Goal: Task Accomplishment & Management: Complete application form

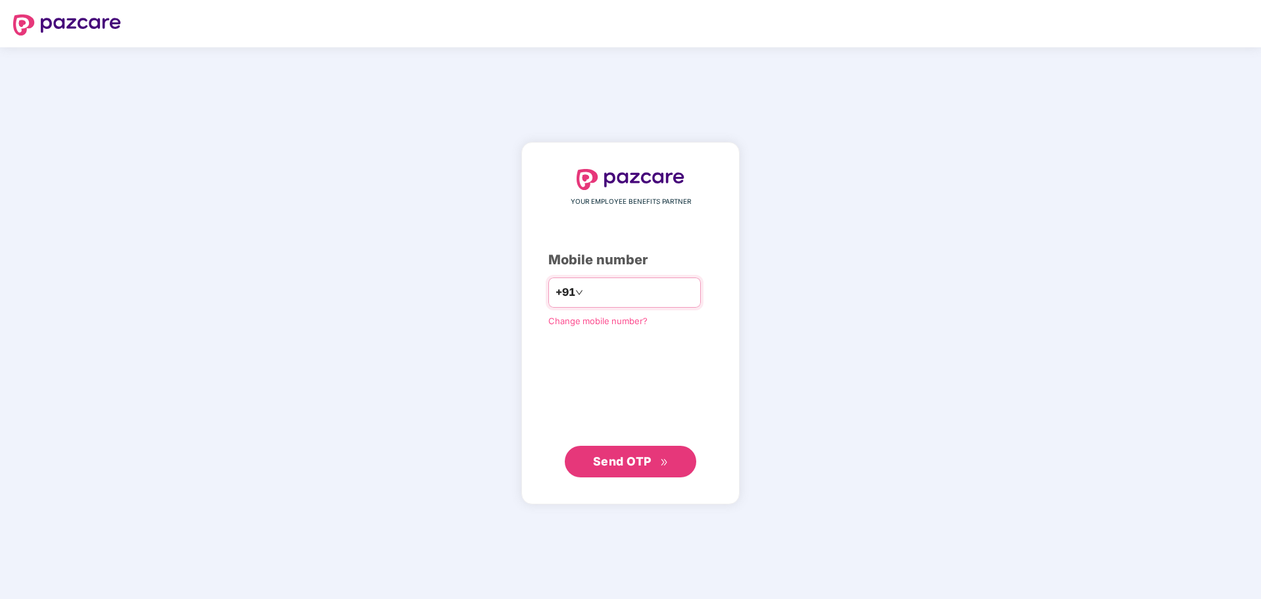
click at [613, 294] on input "number" at bounding box center [640, 292] width 108 height 21
type input "**********"
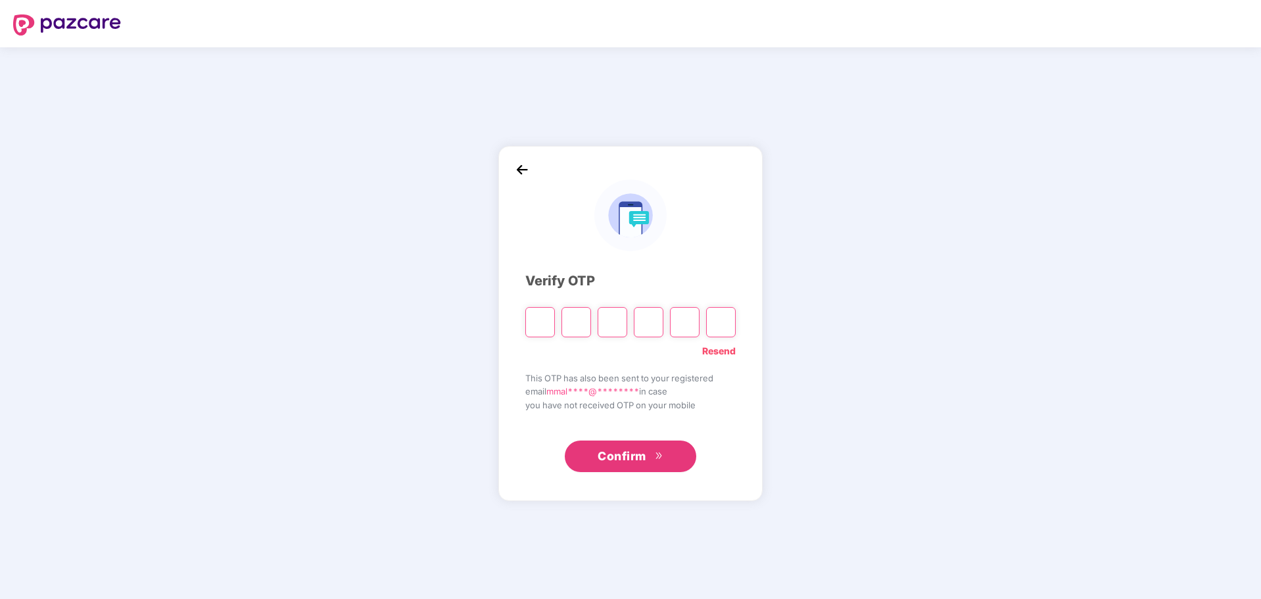
click at [546, 326] on input "Please enter verification code. Digit 1" at bounding box center [540, 322] width 30 height 30
type input "*"
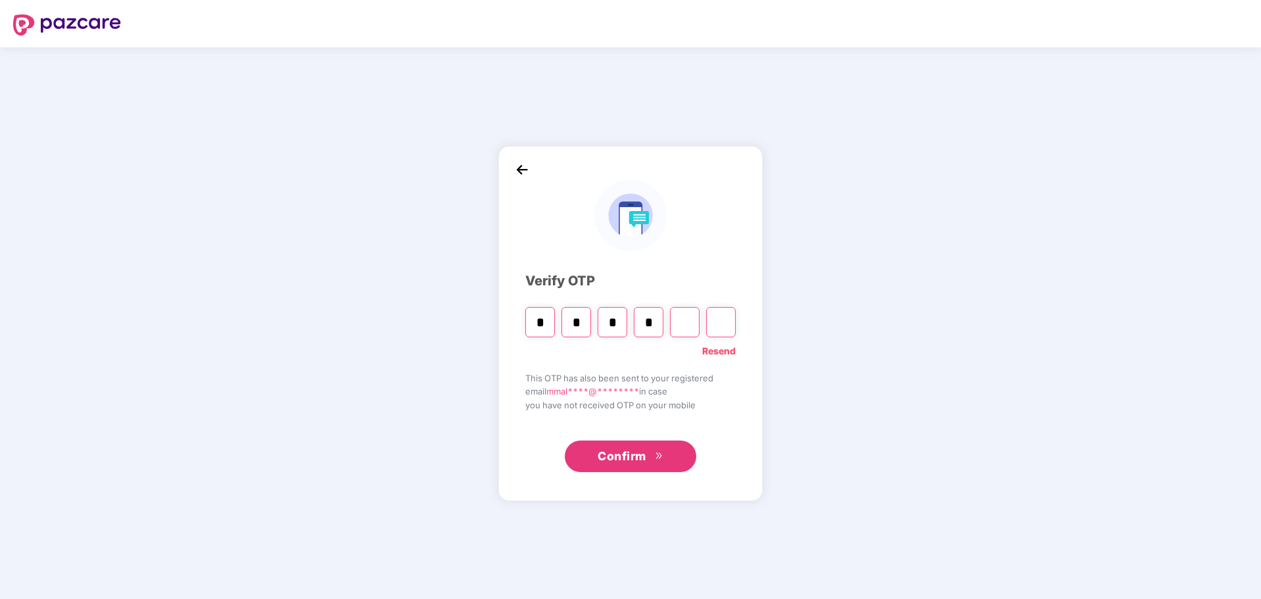
type input "*"
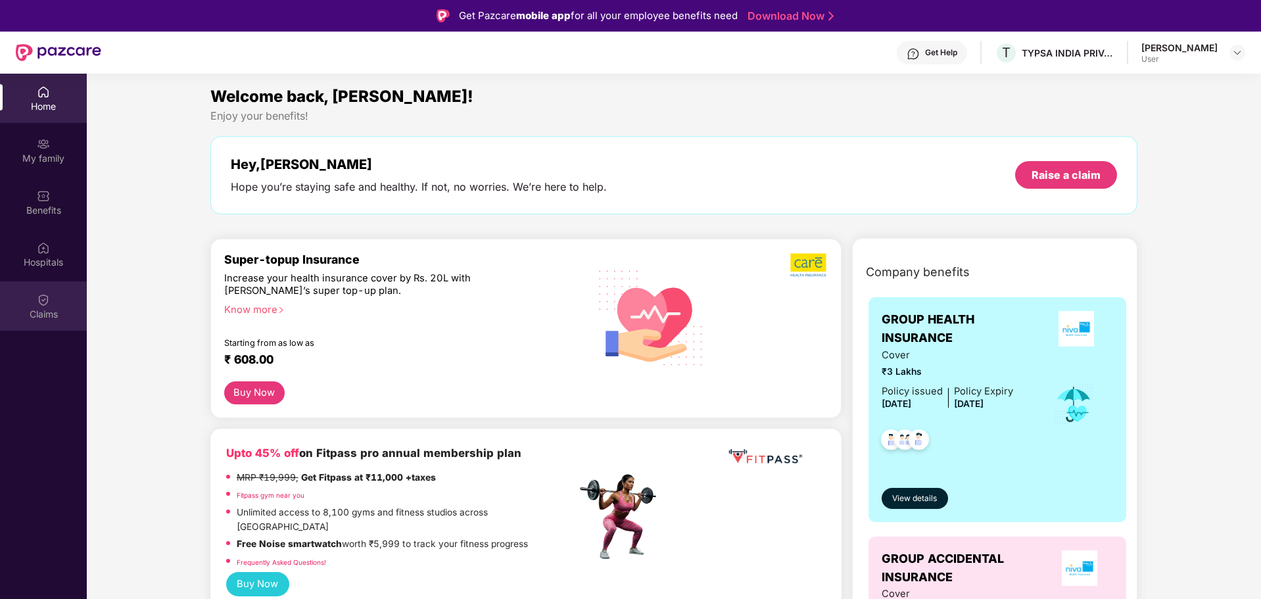
click at [39, 313] on div "Claims" at bounding box center [43, 314] width 87 height 13
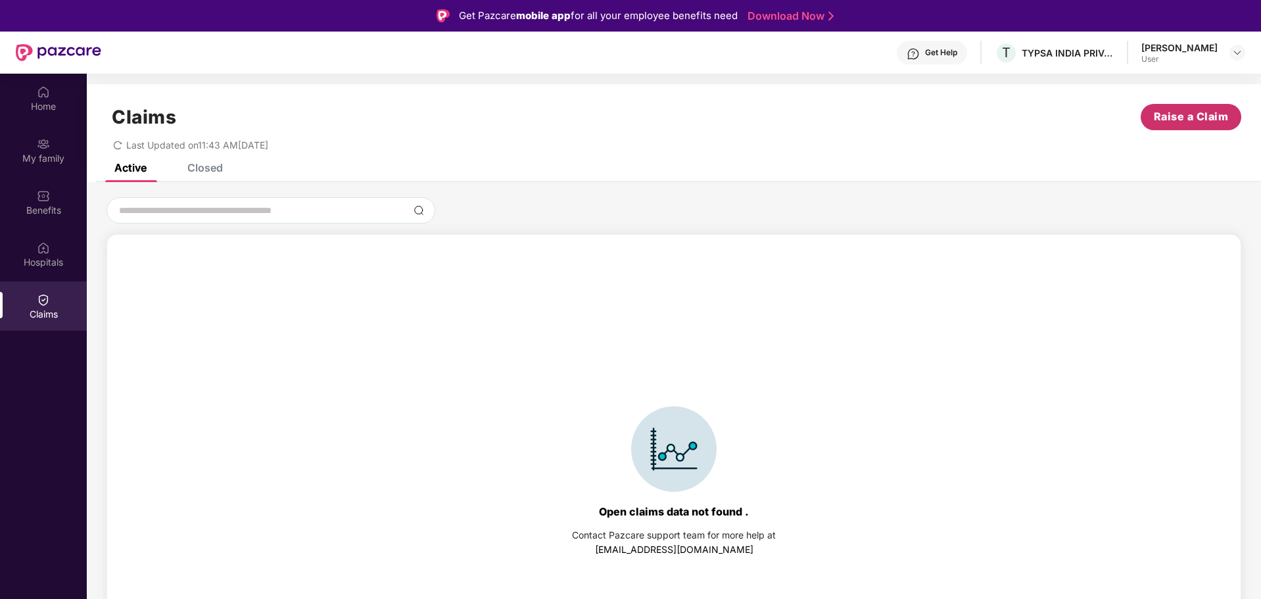
click at [1197, 118] on span "Raise a Claim" at bounding box center [1191, 117] width 75 height 16
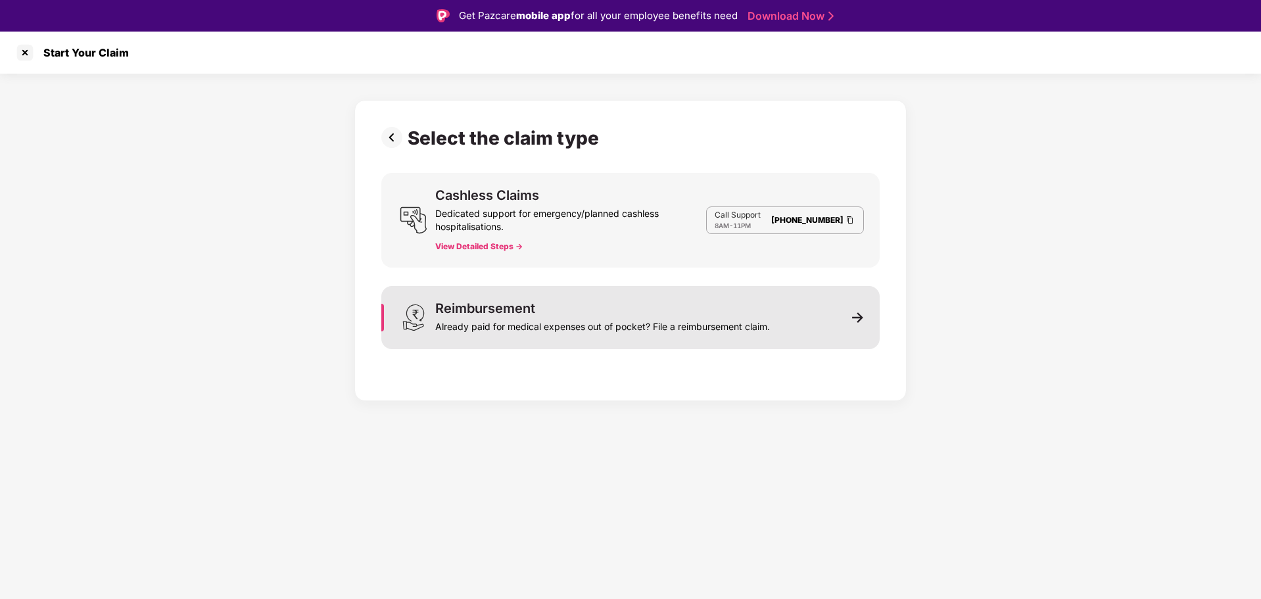
click at [658, 313] on div "Reimbursement Already paid for medical expenses out of pocket? File a reimburse…" at bounding box center [602, 318] width 335 height 32
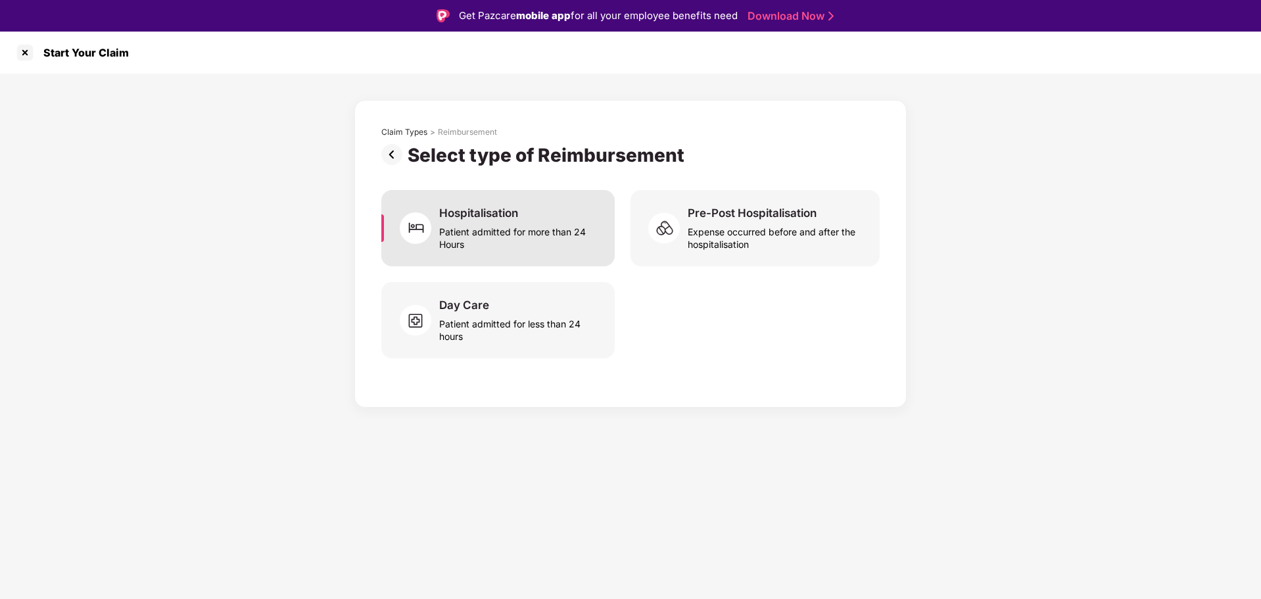
click at [512, 232] on div "Patient admitted for more than 24 Hours" at bounding box center [519, 235] width 160 height 30
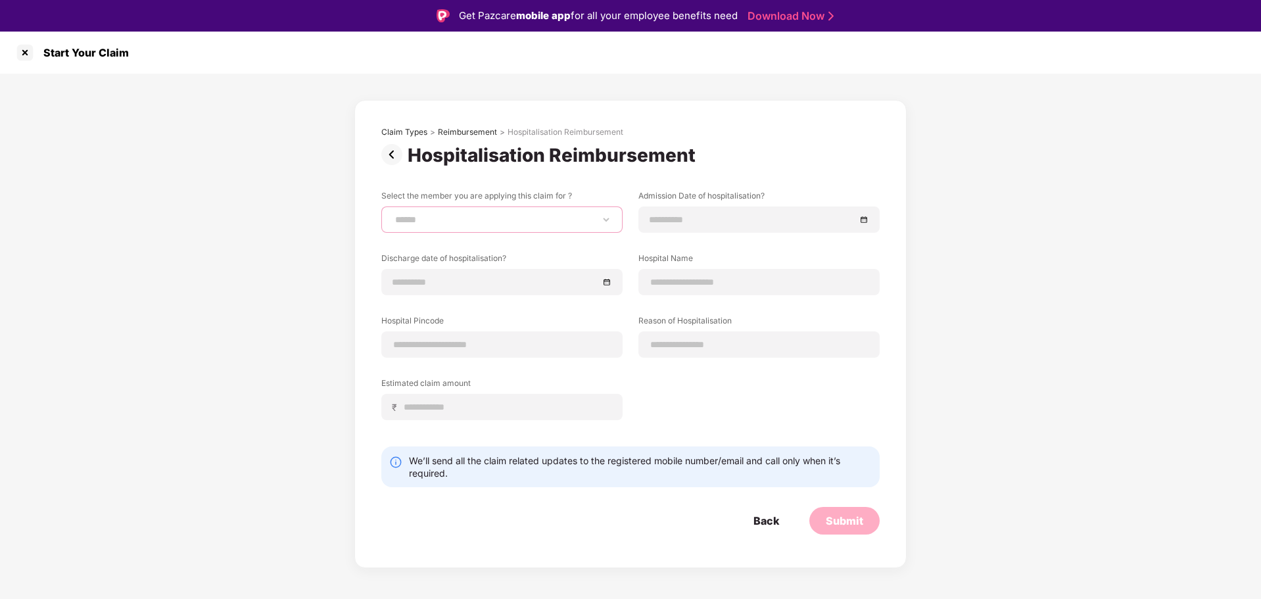
click at [518, 219] on select "**********" at bounding box center [502, 219] width 219 height 11
select select "**********"
click at [393, 214] on select "**********" at bounding box center [502, 219] width 219 height 11
click at [863, 219] on div at bounding box center [759, 219] width 219 height 14
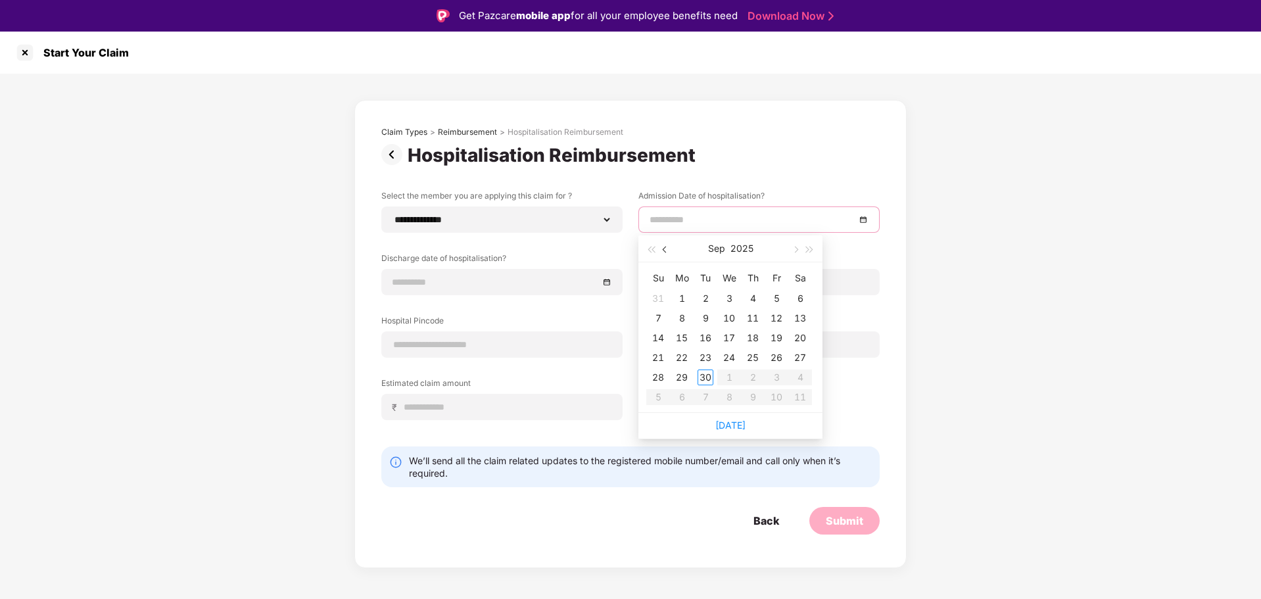
click at [663, 249] on span "button" at bounding box center [666, 250] width 7 height 7
type input "**********"
click at [799, 249] on button "button" at bounding box center [795, 248] width 14 height 26
type input "**********"
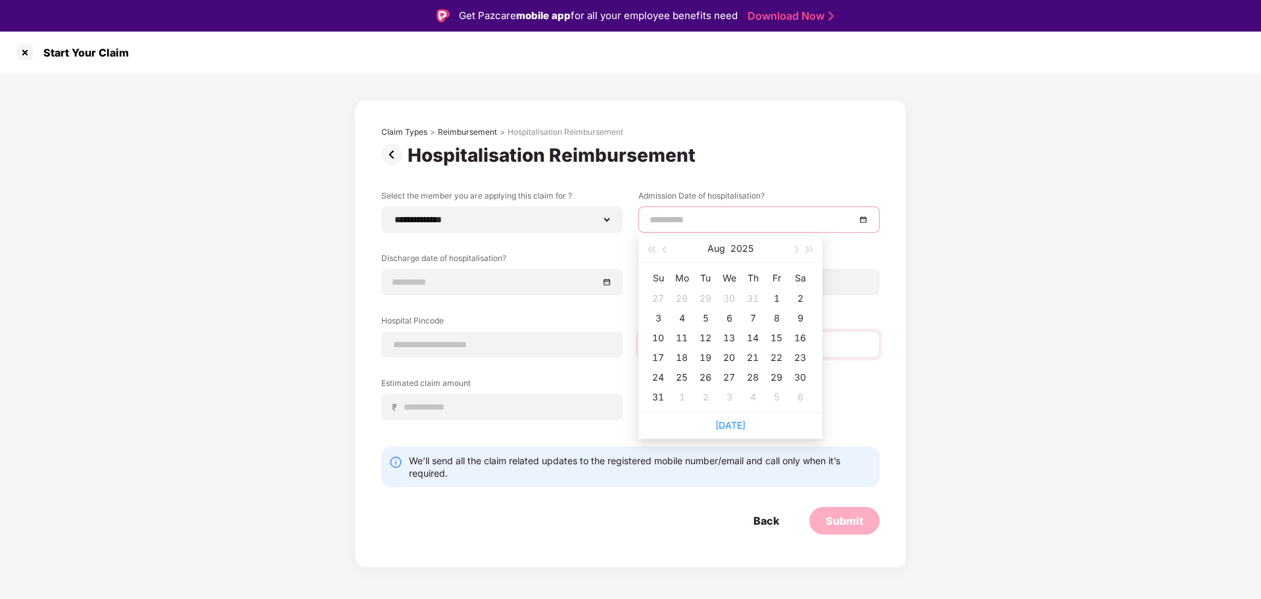
click at [685, 336] on div "11" at bounding box center [682, 338] width 16 height 16
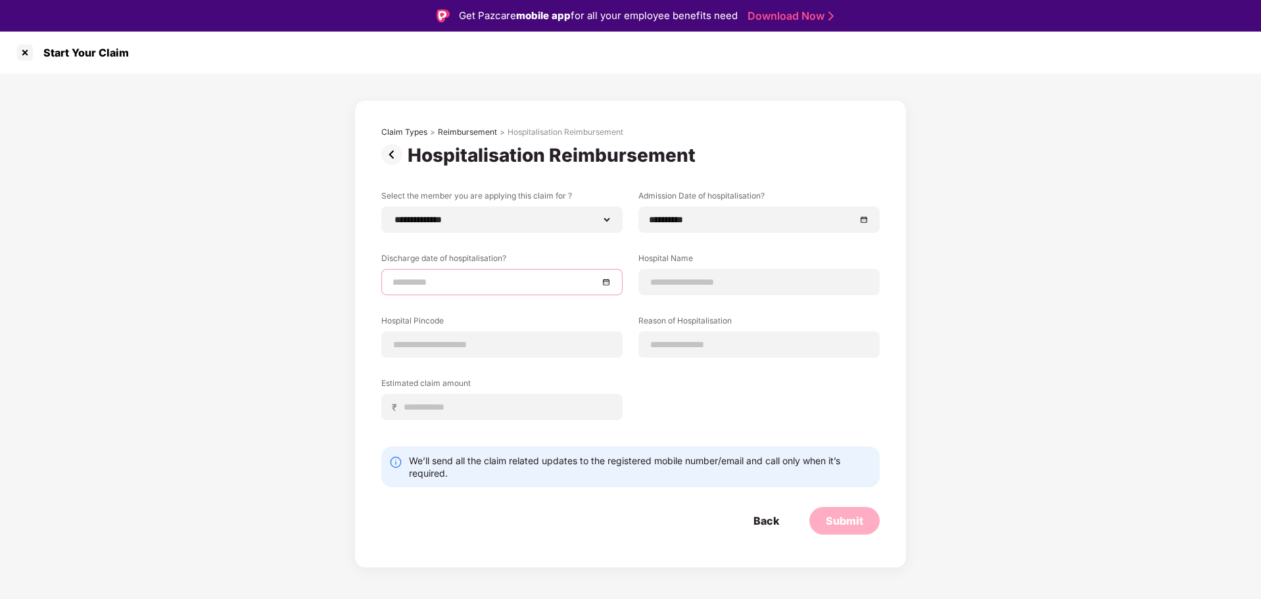
click at [479, 286] on input at bounding box center [496, 282] width 206 height 14
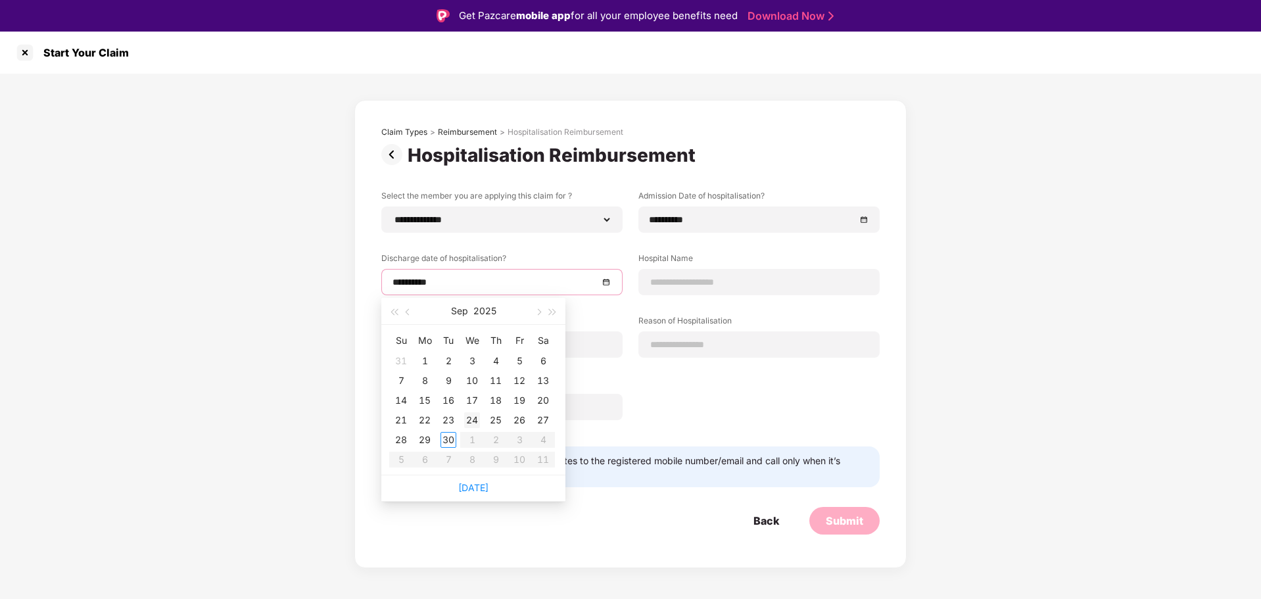
type input "**********"
click at [407, 312] on span "button" at bounding box center [409, 312] width 7 height 7
type input "**********"
click at [448, 397] on div "12" at bounding box center [449, 401] width 16 height 16
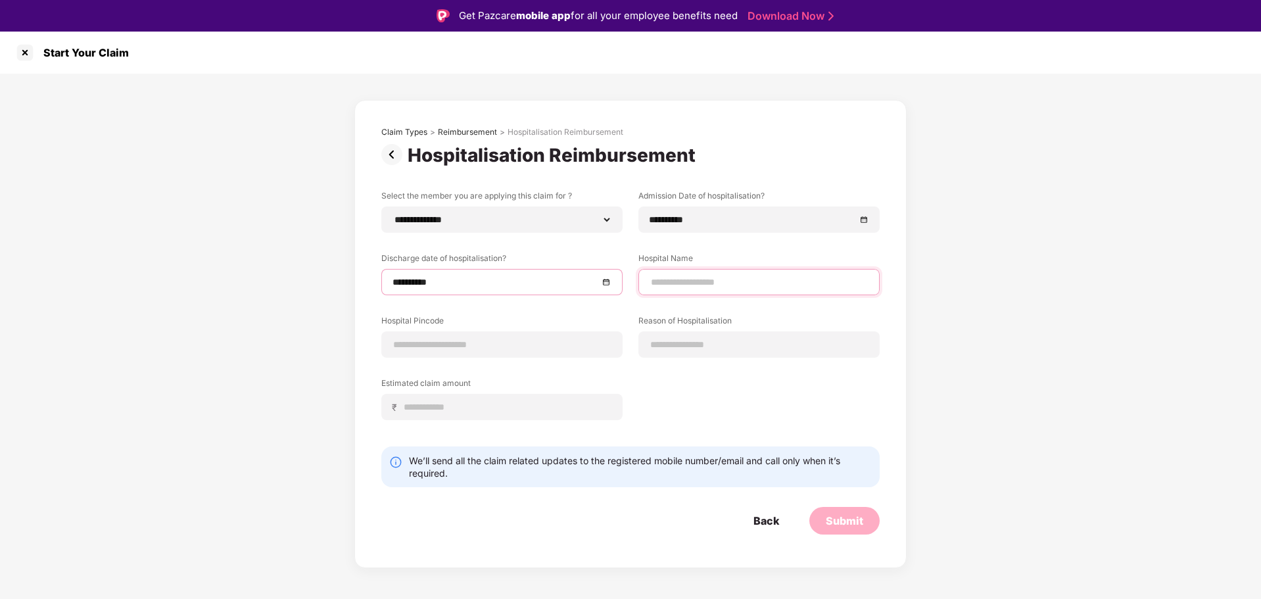
click at [671, 278] on input at bounding box center [759, 283] width 219 height 14
type input "**********"
click at [469, 344] on input at bounding box center [502, 345] width 219 height 14
click at [414, 341] on input at bounding box center [502, 345] width 219 height 14
type input "******"
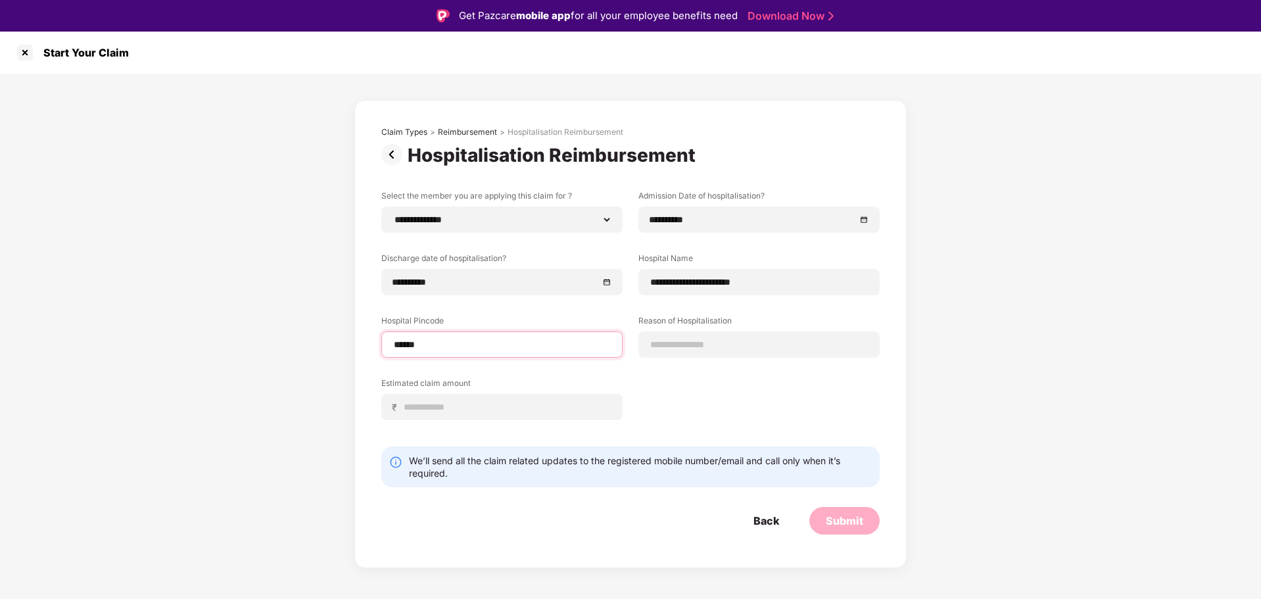
select select "*********"
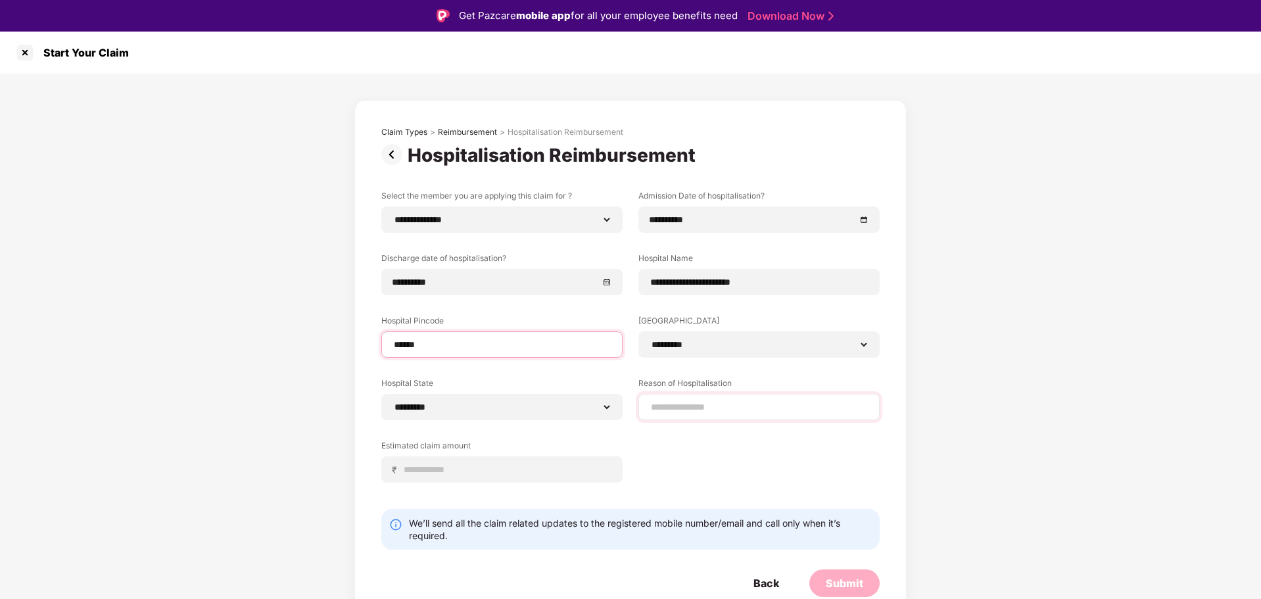
type input "******"
click at [743, 404] on input at bounding box center [759, 407] width 219 height 14
click at [783, 407] on input at bounding box center [759, 407] width 219 height 14
type input "**********"
click at [478, 463] on input at bounding box center [507, 470] width 208 height 14
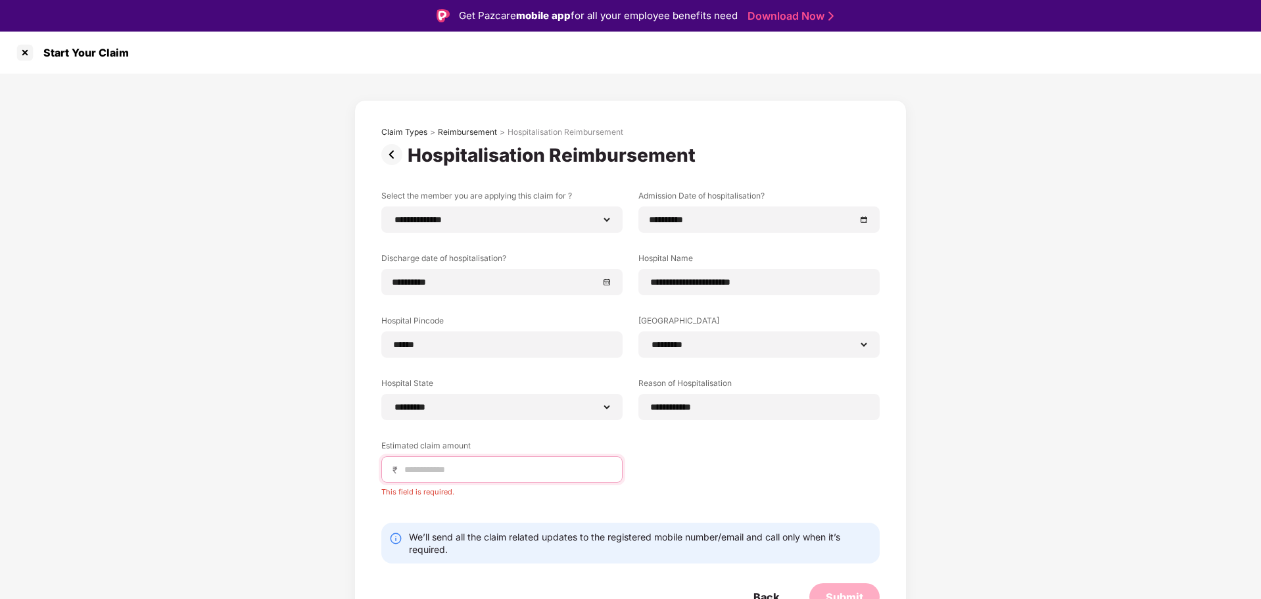
click at [493, 466] on input at bounding box center [507, 470] width 208 height 14
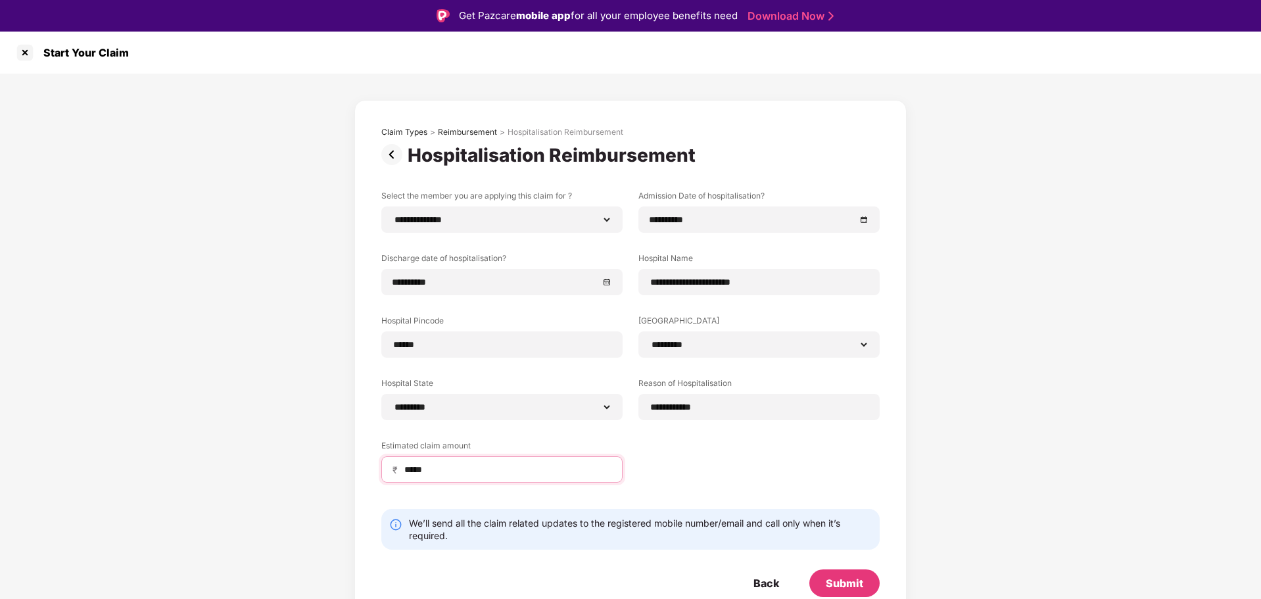
type input "*****"
click at [755, 464] on div "**********" at bounding box center [630, 346] width 498 height 312
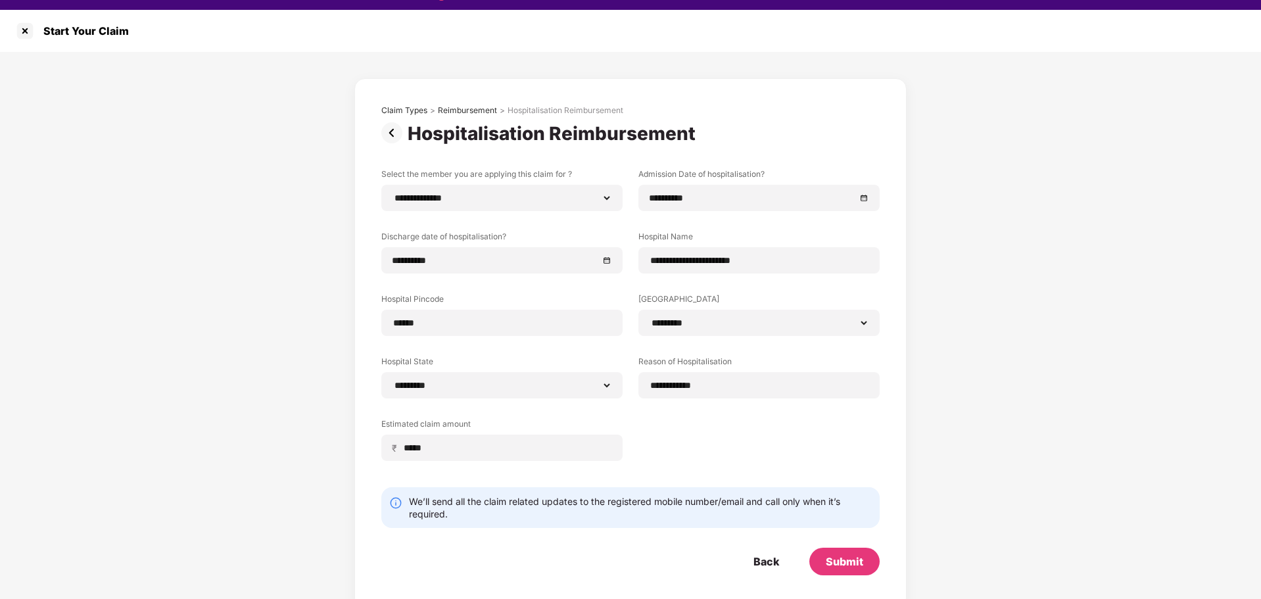
scroll to position [32, 0]
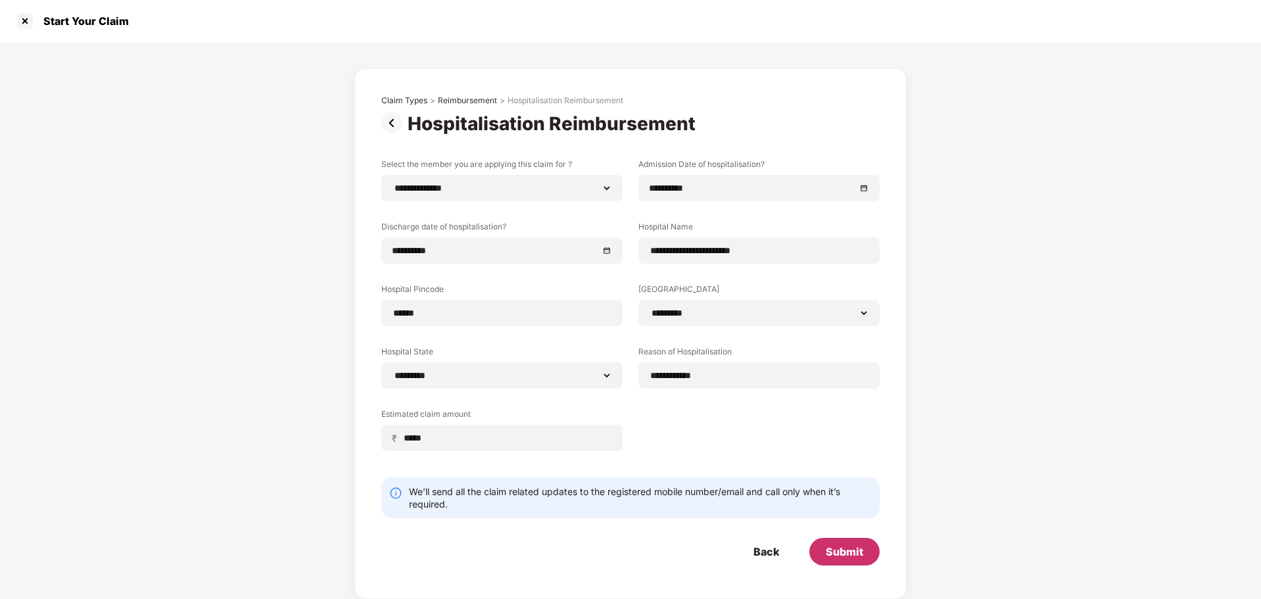
click at [847, 553] on div "Submit" at bounding box center [844, 551] width 37 height 14
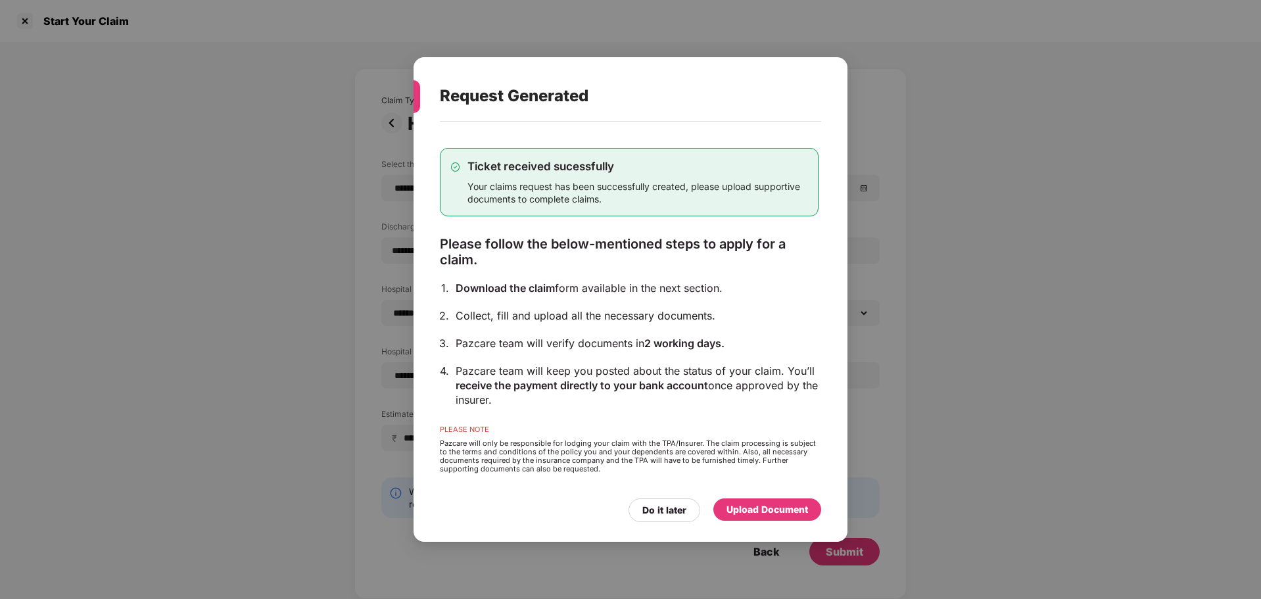
click at [758, 508] on div "Upload Document" at bounding box center [768, 509] width 82 height 14
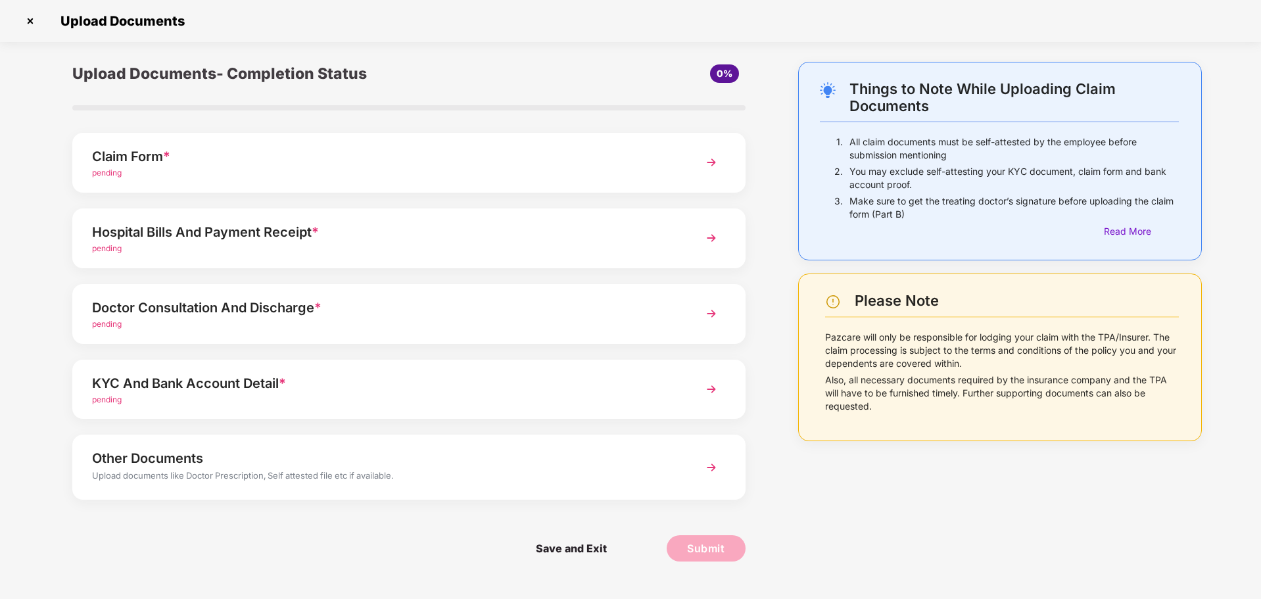
click at [220, 170] on div "pending" at bounding box center [382, 173] width 581 height 12
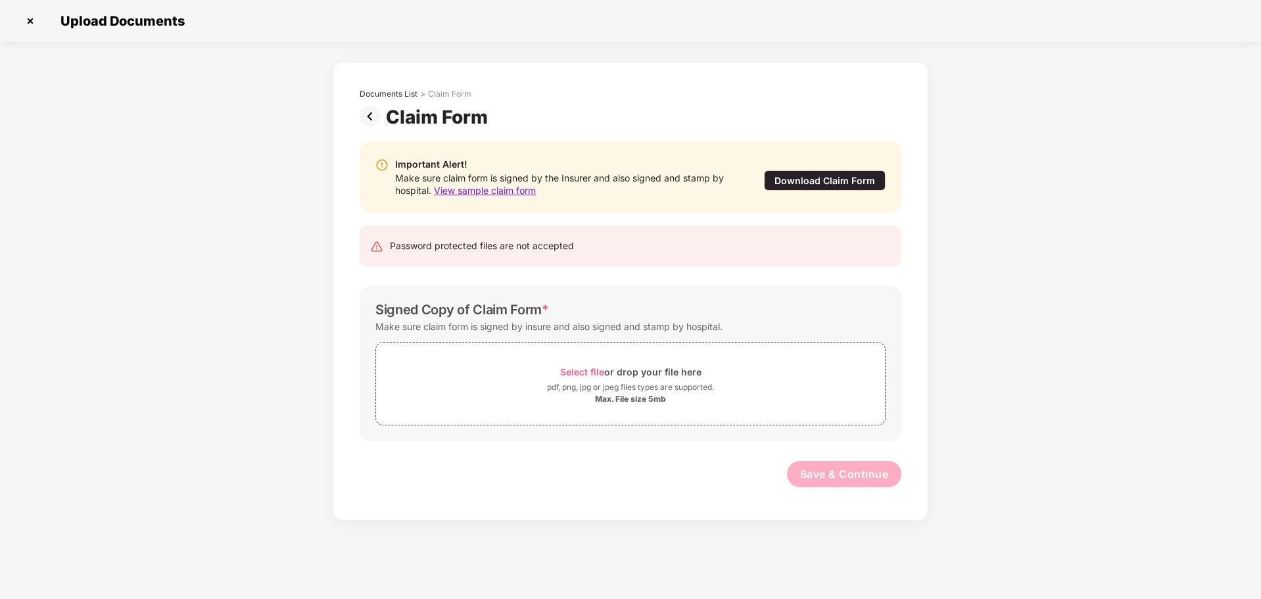
scroll to position [0, 0]
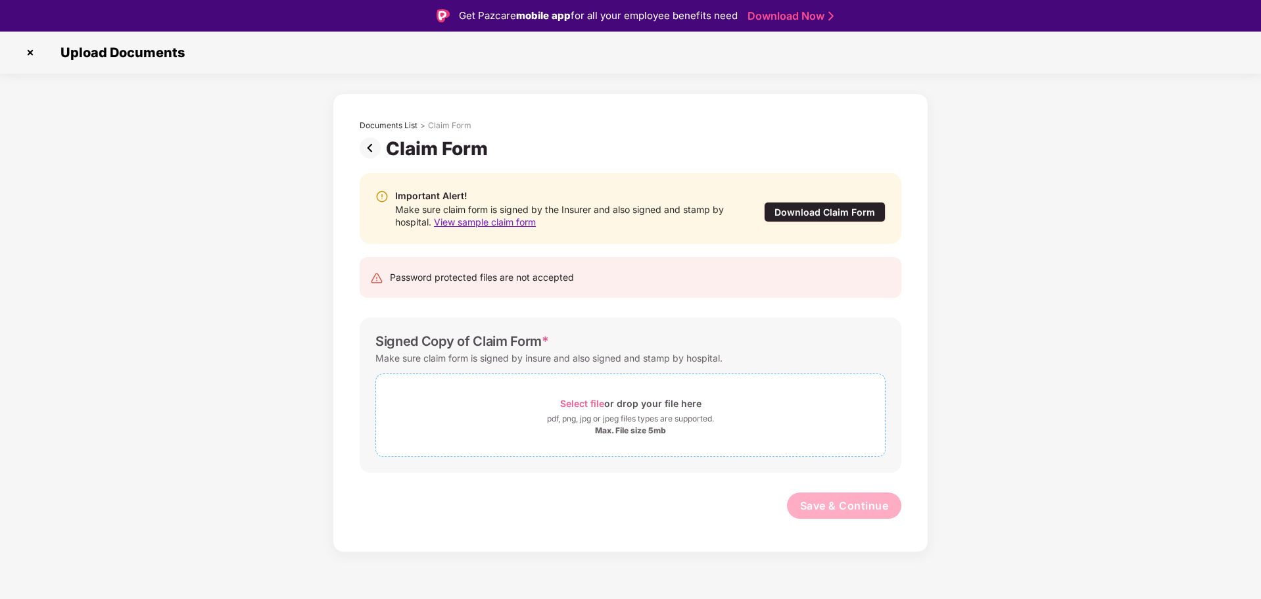
click at [591, 403] on span "Select file" at bounding box center [582, 403] width 44 height 11
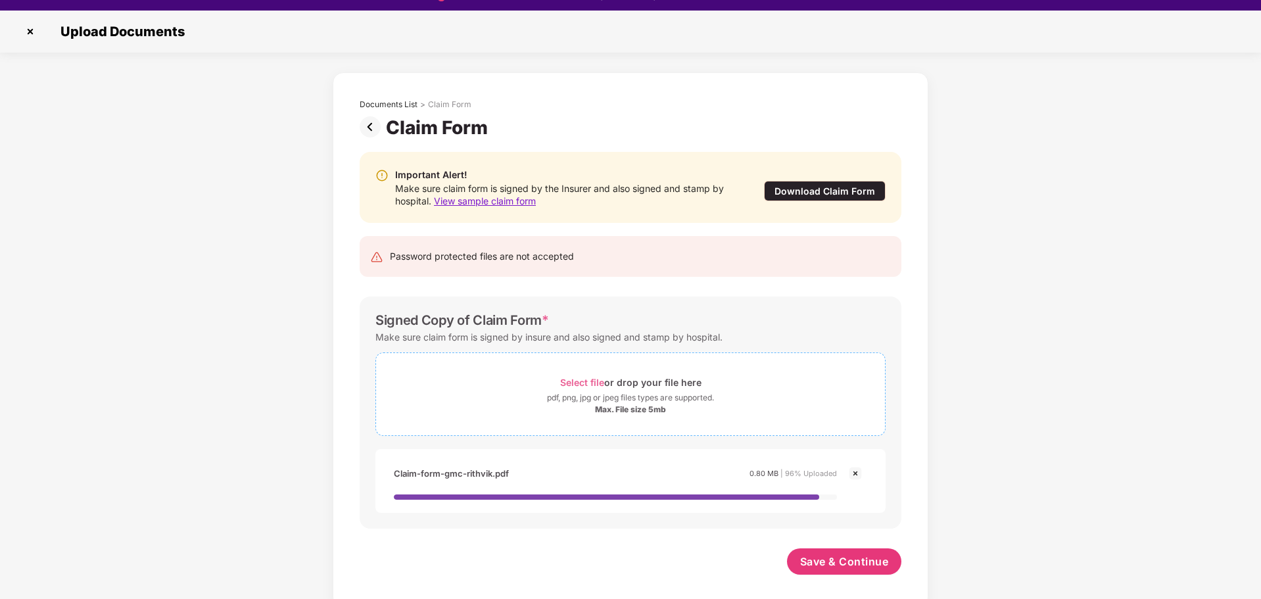
scroll to position [32, 0]
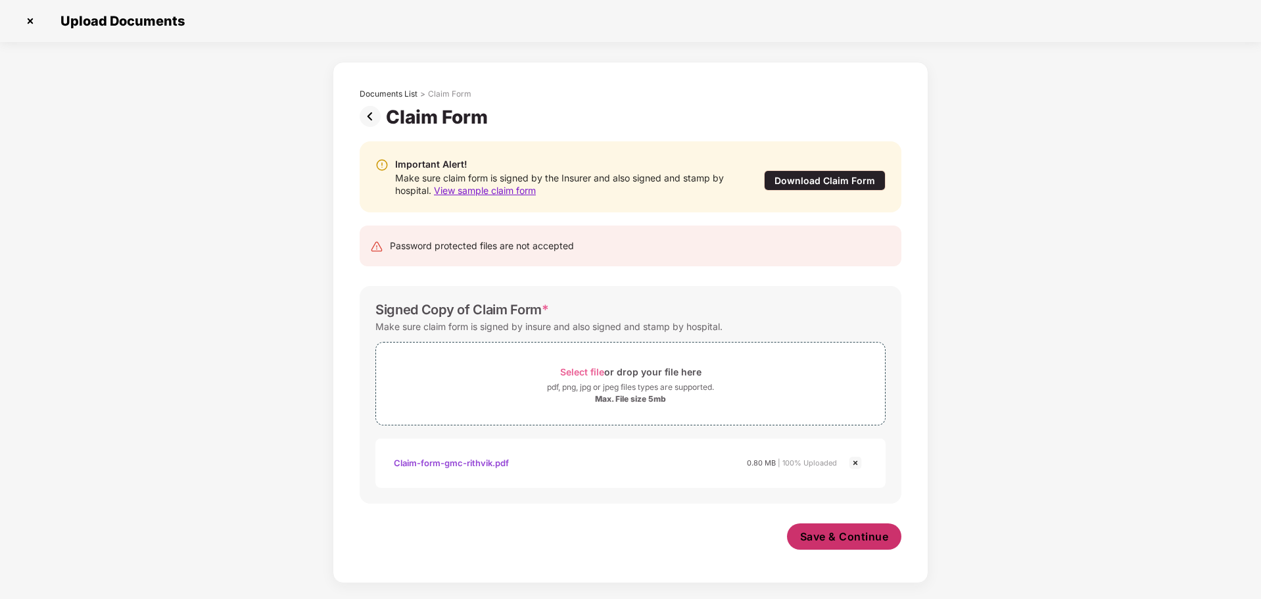
click at [844, 537] on span "Save & Continue" at bounding box center [844, 536] width 89 height 14
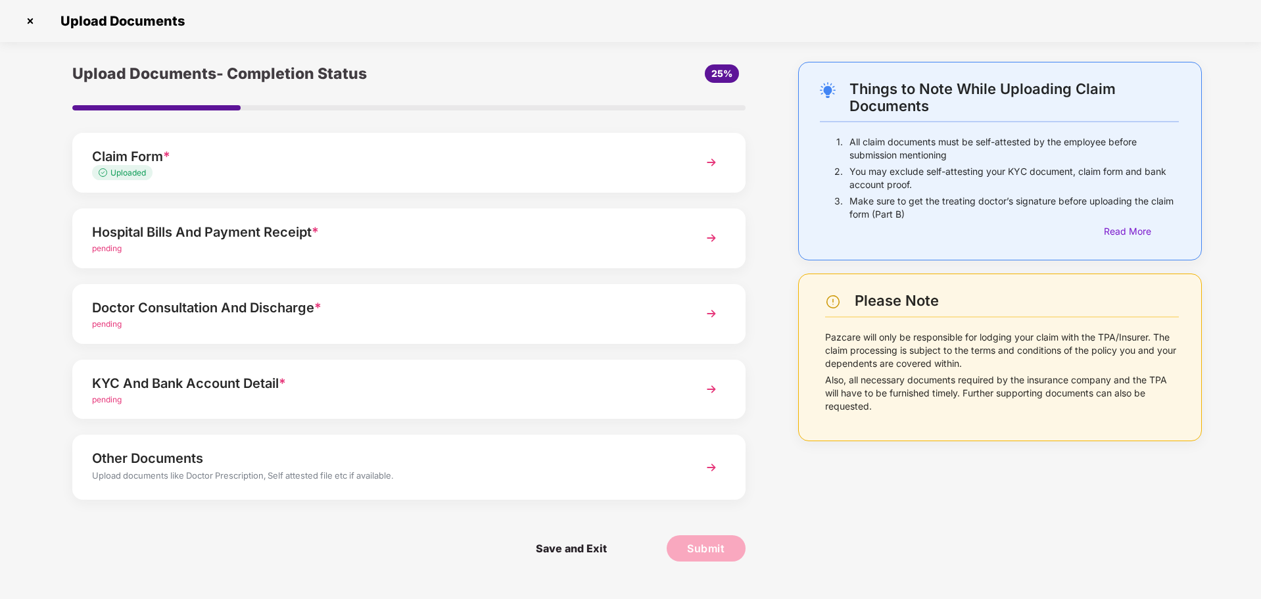
click at [460, 251] on div "pending" at bounding box center [382, 249] width 581 height 12
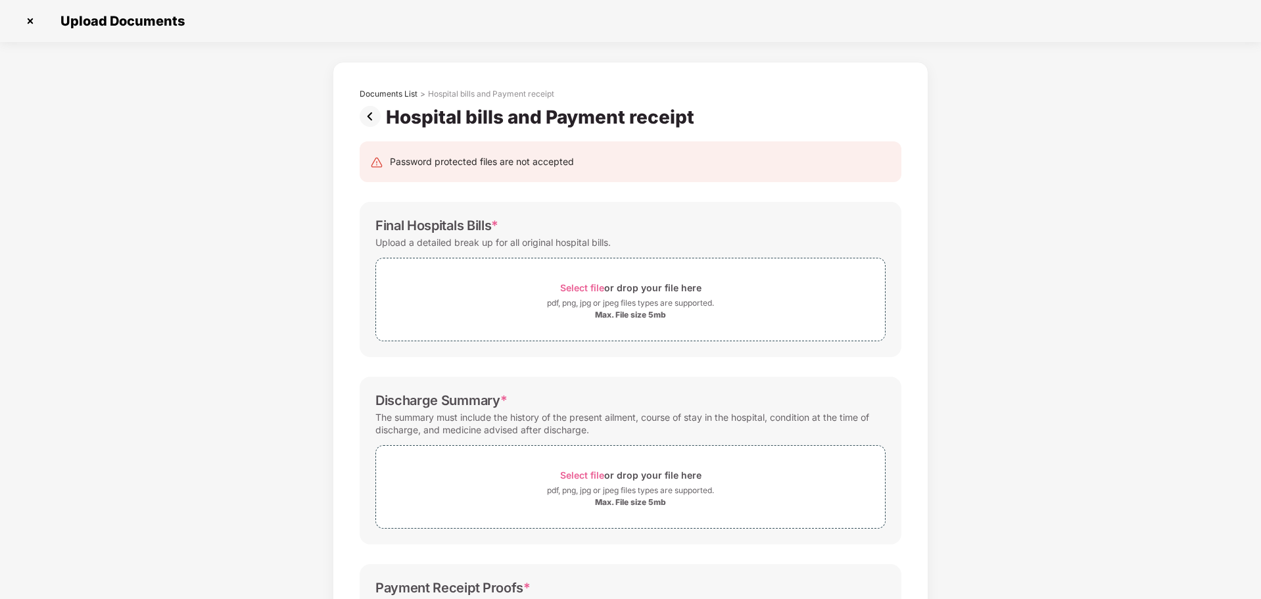
scroll to position [0, 0]
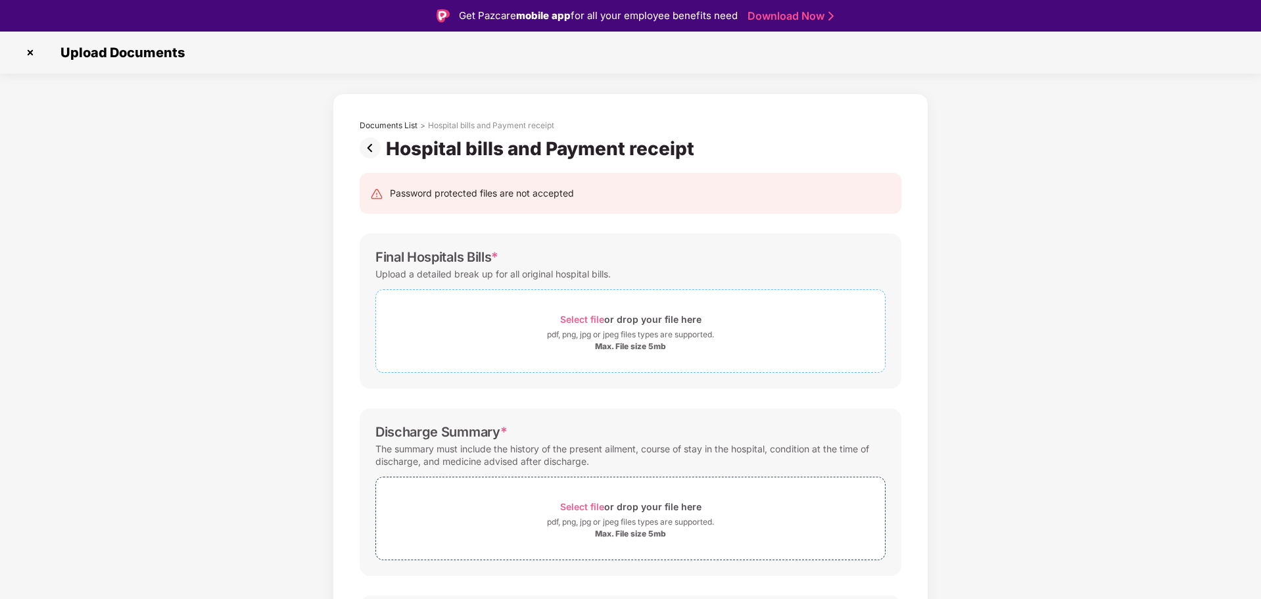
click at [590, 314] on span "Select file" at bounding box center [582, 319] width 44 height 11
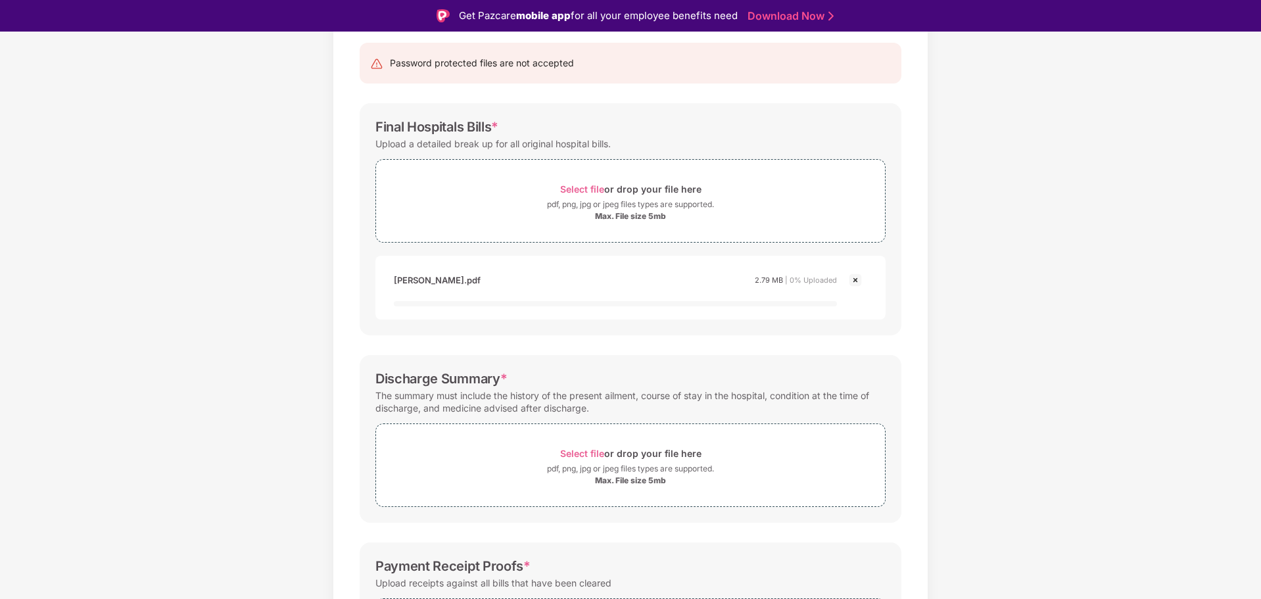
scroll to position [132, 0]
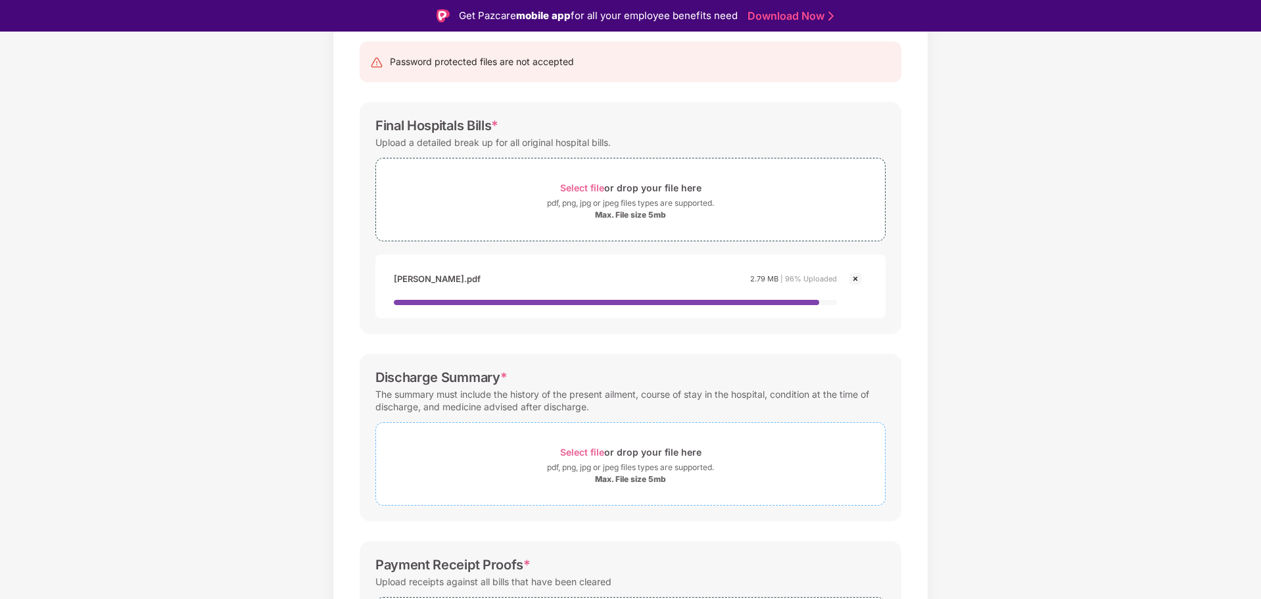
click at [585, 450] on div "Select file or drop your file here" at bounding box center [630, 452] width 141 height 18
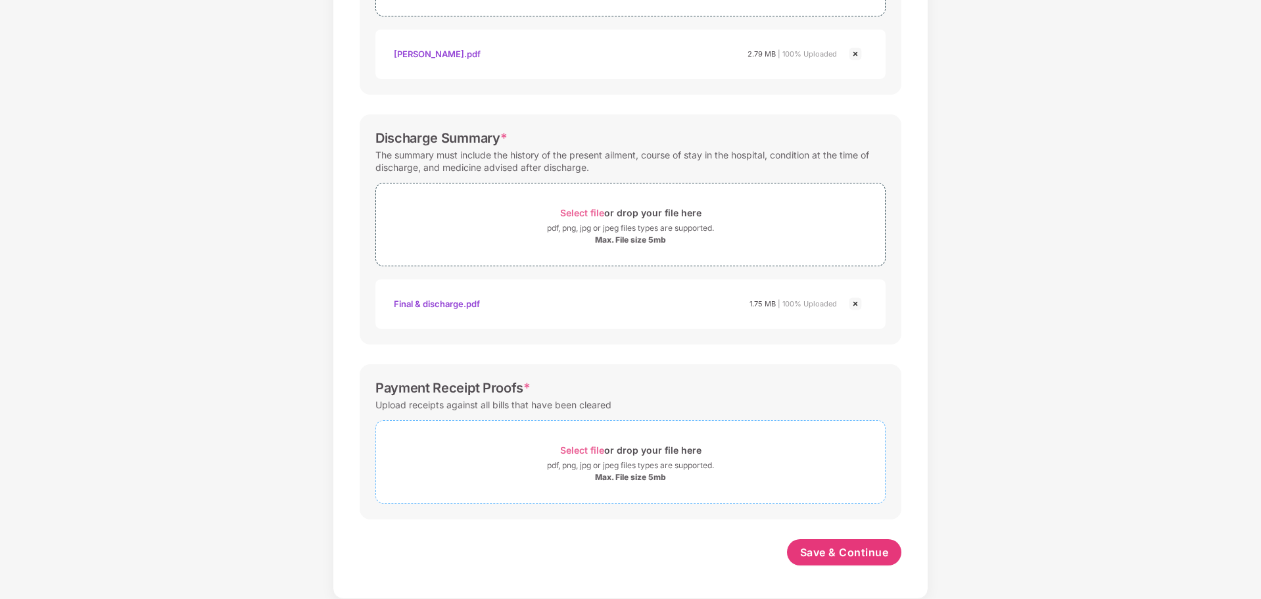
scroll to position [325, 0]
click at [592, 449] on span "Select file" at bounding box center [582, 450] width 44 height 11
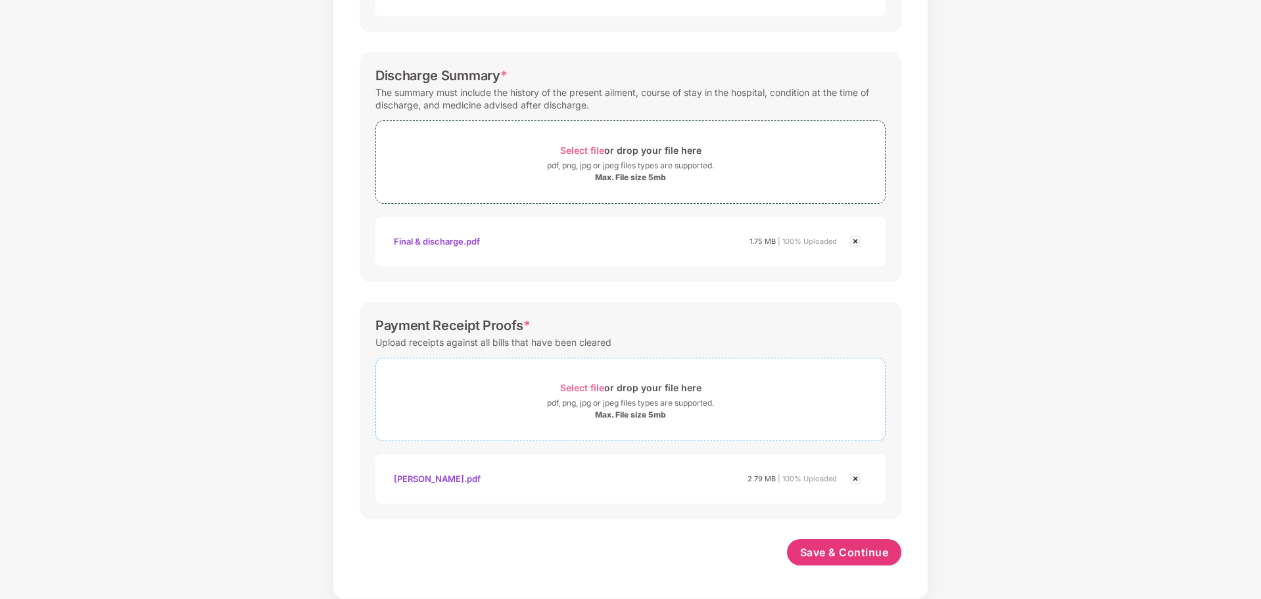
scroll to position [387, 0]
click at [828, 550] on span "Save & Continue" at bounding box center [844, 552] width 89 height 14
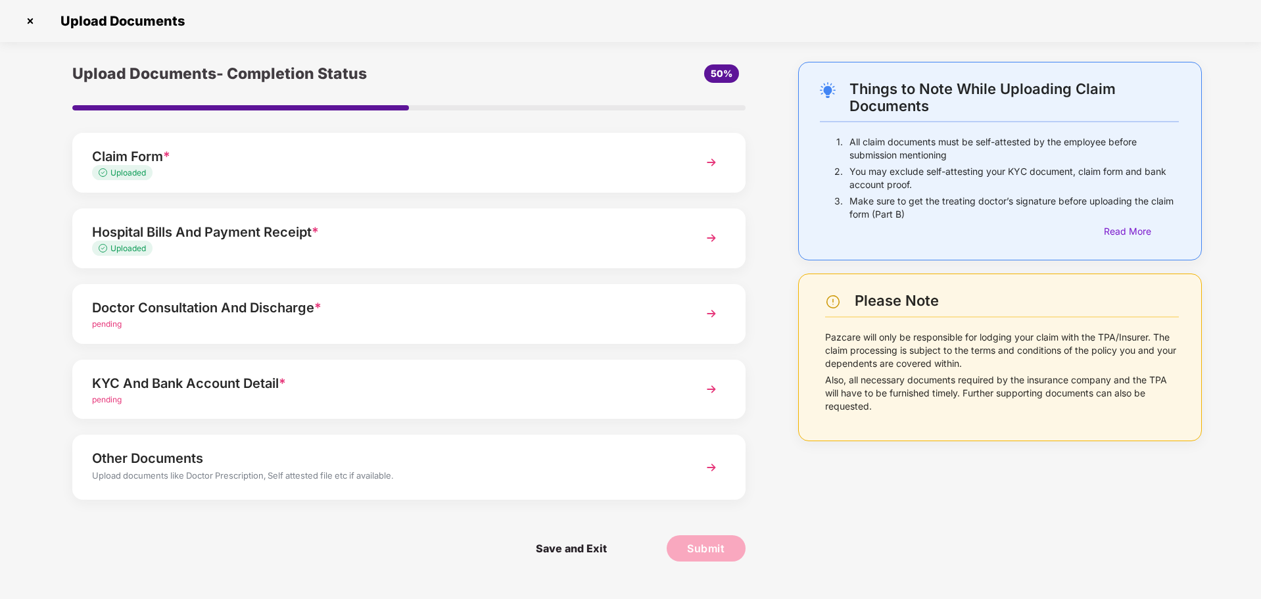
click at [319, 313] on span "*" at bounding box center [317, 308] width 7 height 16
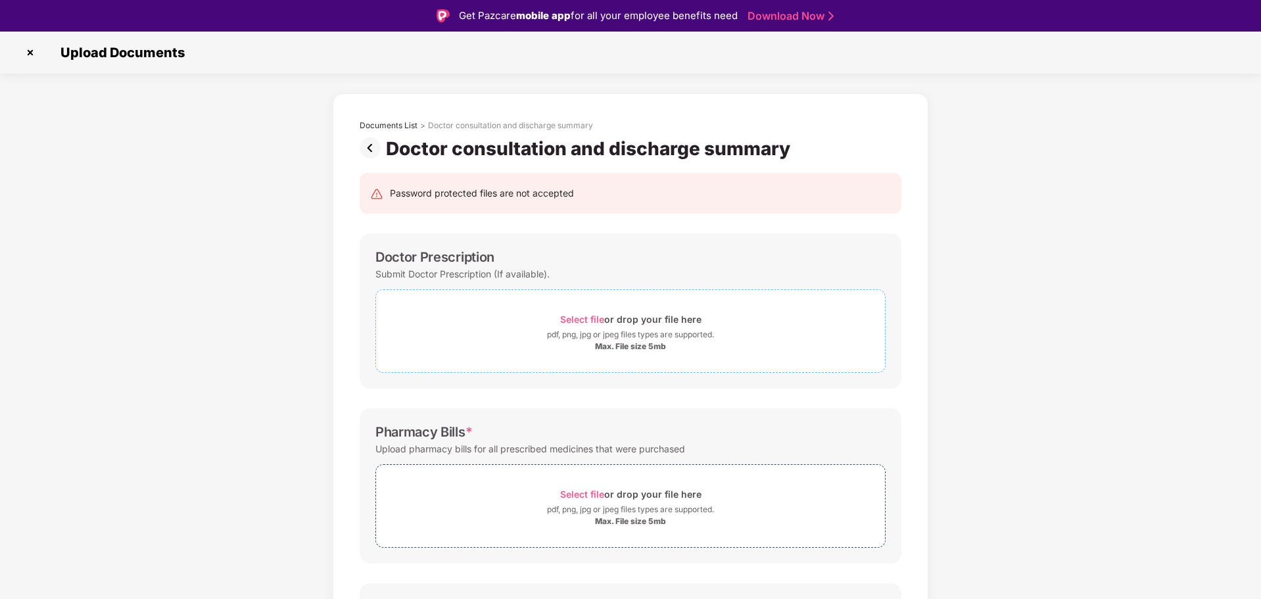
click at [588, 319] on span "Select file" at bounding box center [582, 319] width 44 height 11
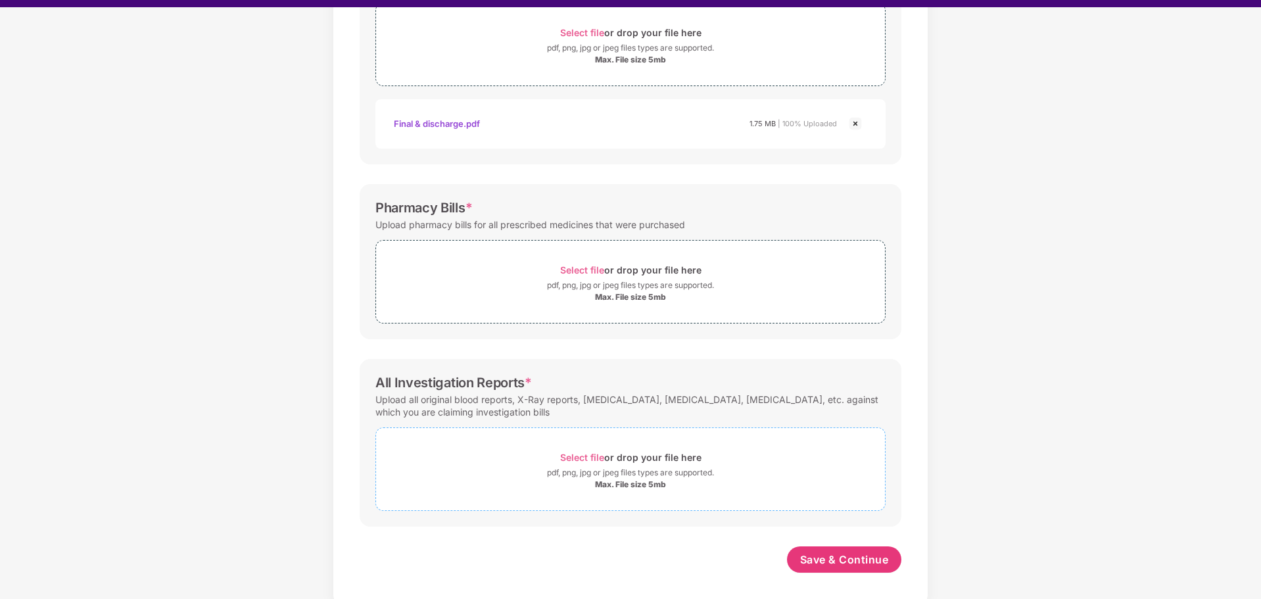
scroll to position [32, 0]
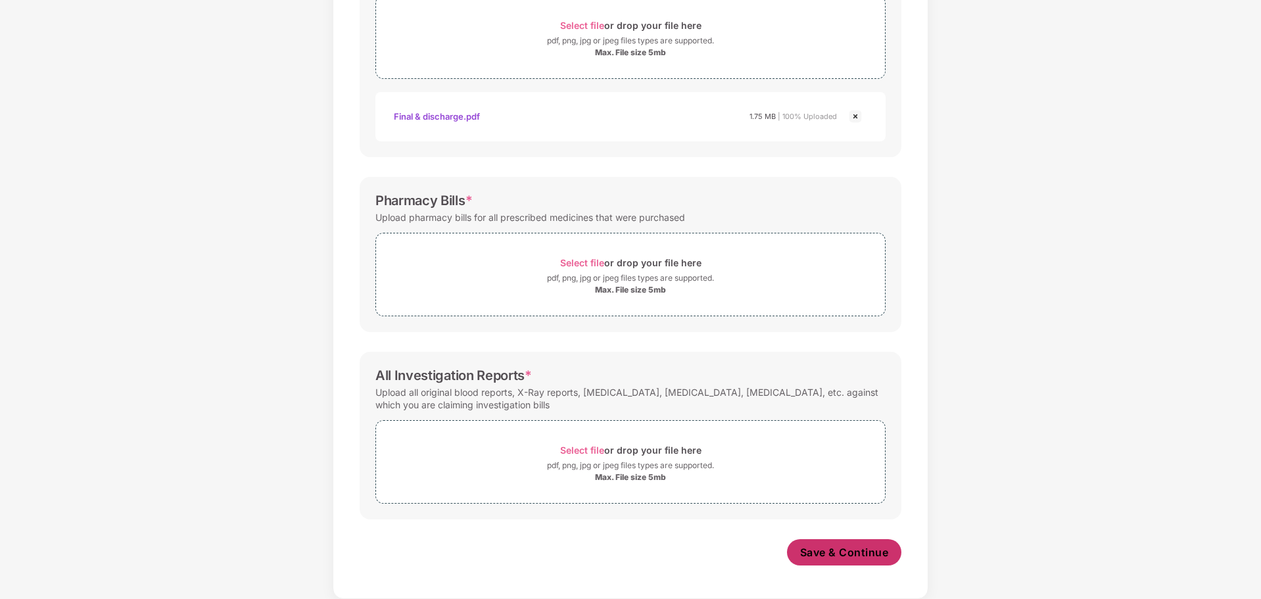
click at [876, 545] on span "Save & Continue" at bounding box center [844, 552] width 89 height 14
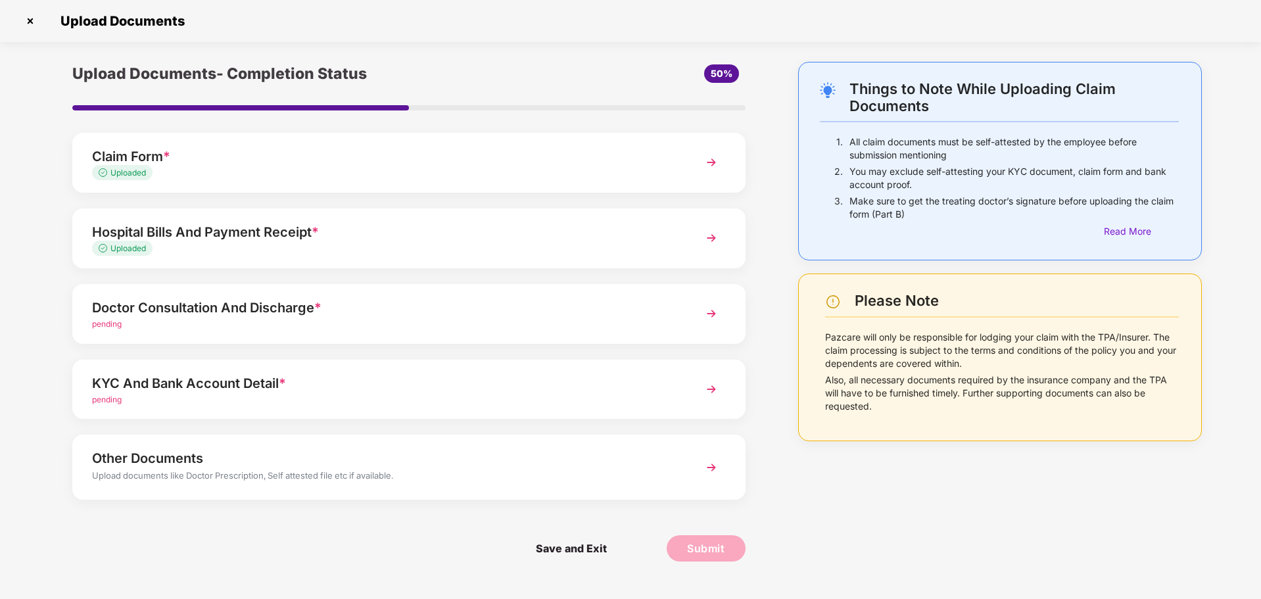
click at [408, 321] on div "pending" at bounding box center [382, 324] width 581 height 12
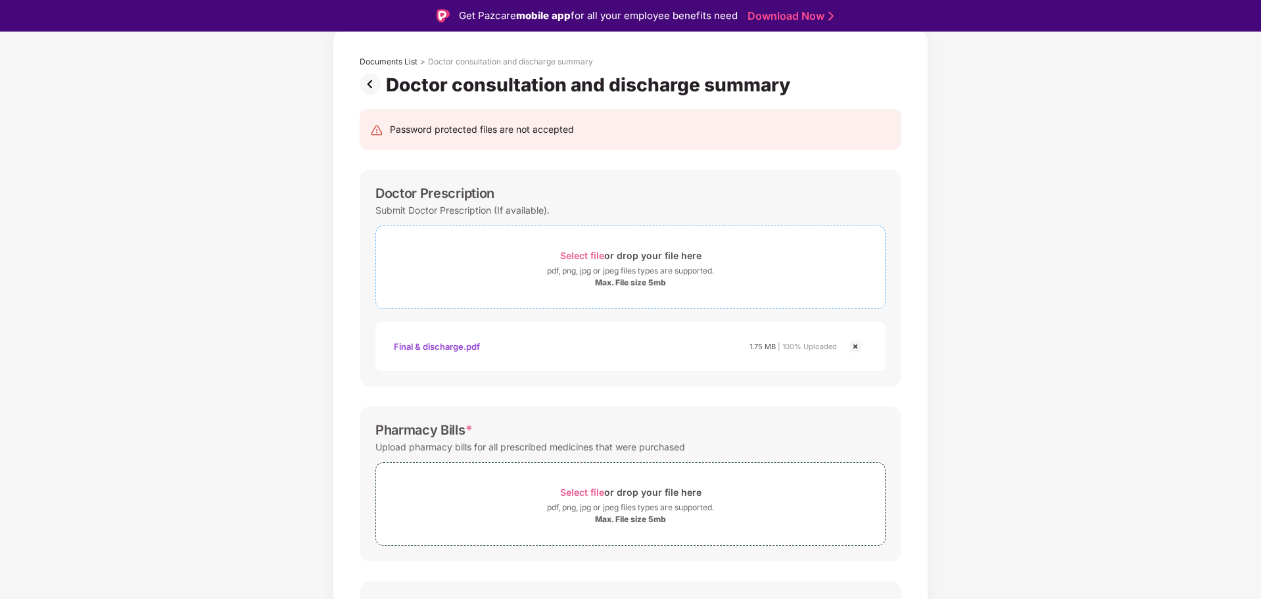
scroll to position [262, 0]
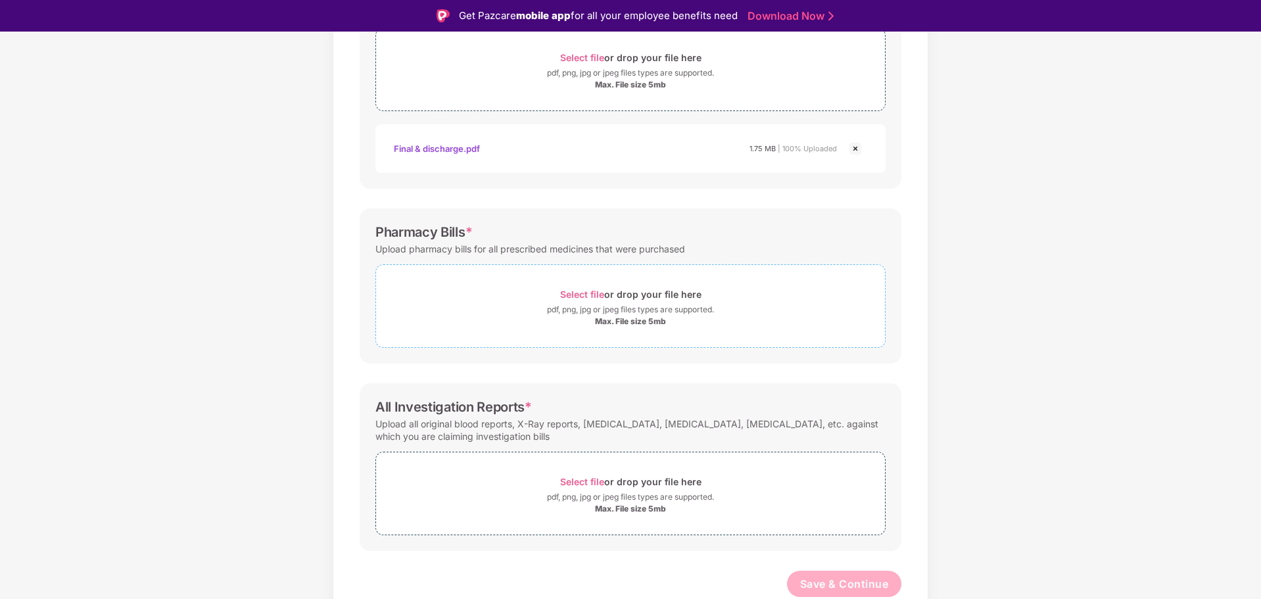
click at [589, 293] on span "Select file" at bounding box center [582, 294] width 44 height 11
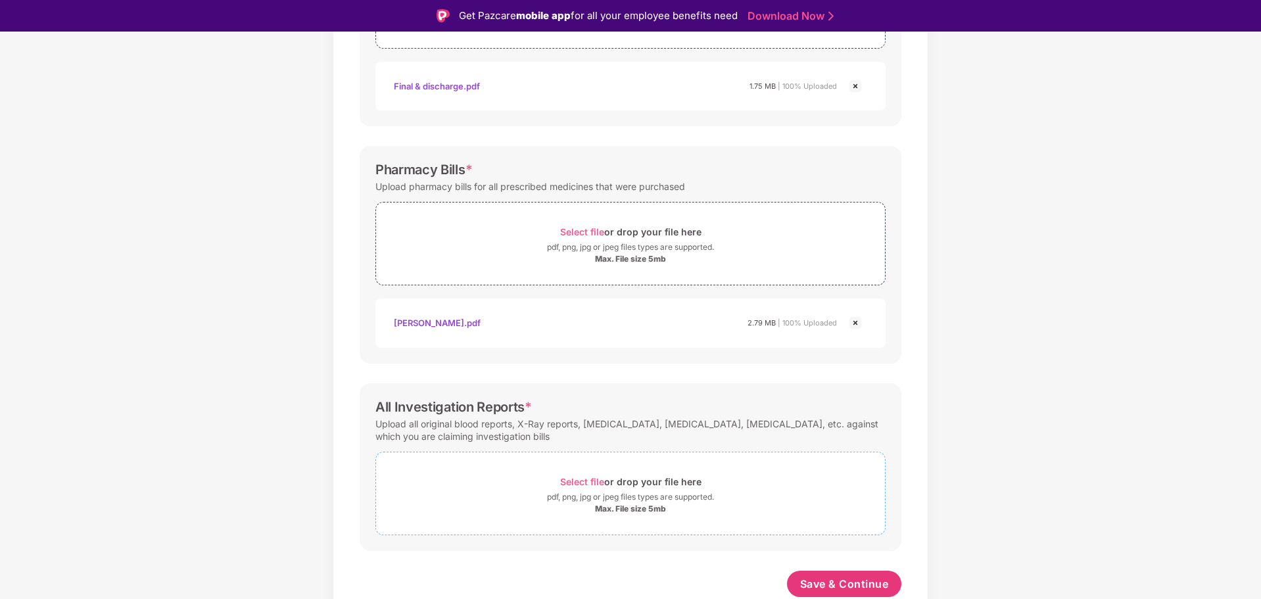
scroll to position [324, 0]
click at [594, 480] on span "Select file" at bounding box center [582, 481] width 44 height 11
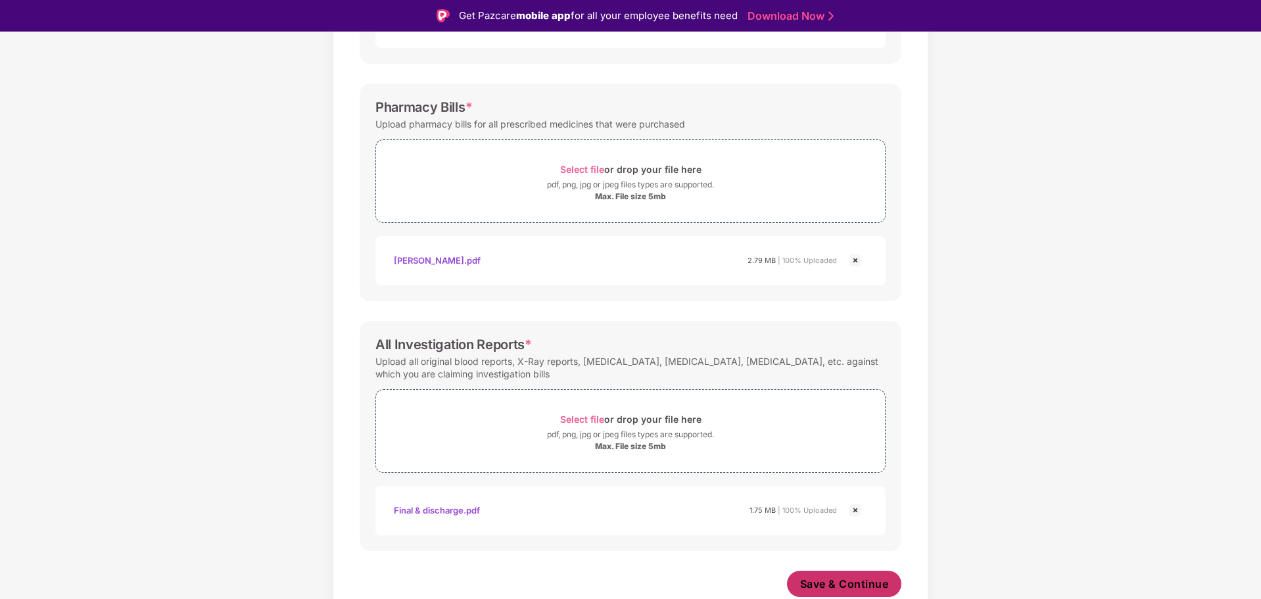
click at [857, 585] on span "Save & Continue" at bounding box center [844, 584] width 89 height 14
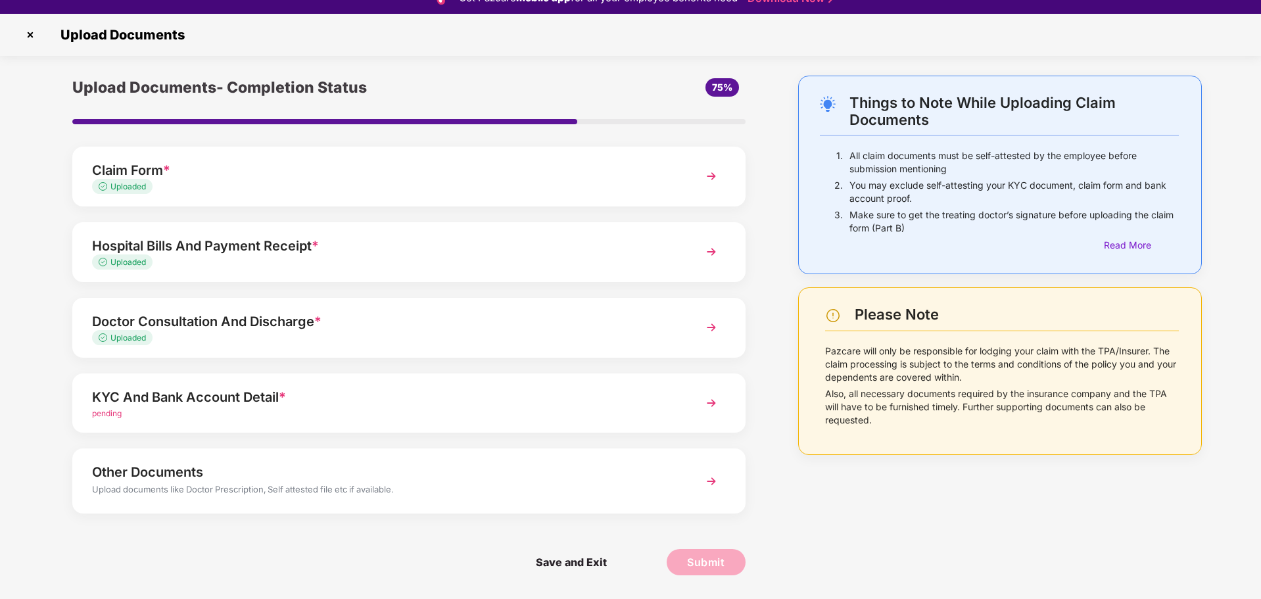
scroll to position [32, 0]
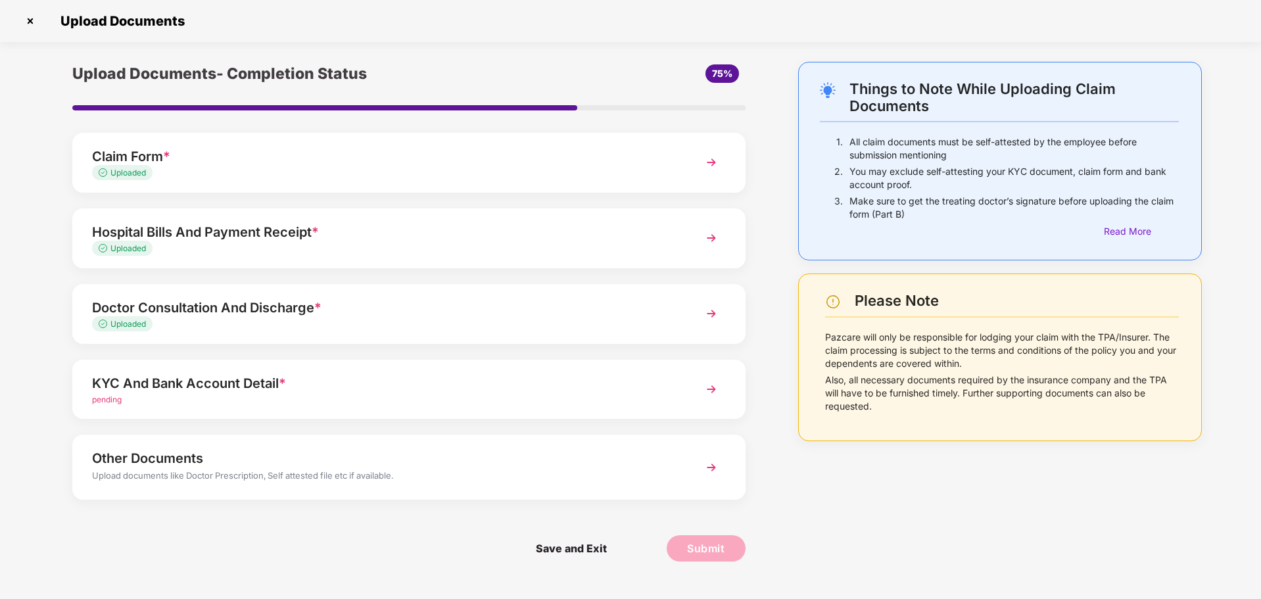
click at [343, 393] on div "KYC And Bank Account Detail *" at bounding box center [382, 383] width 581 height 21
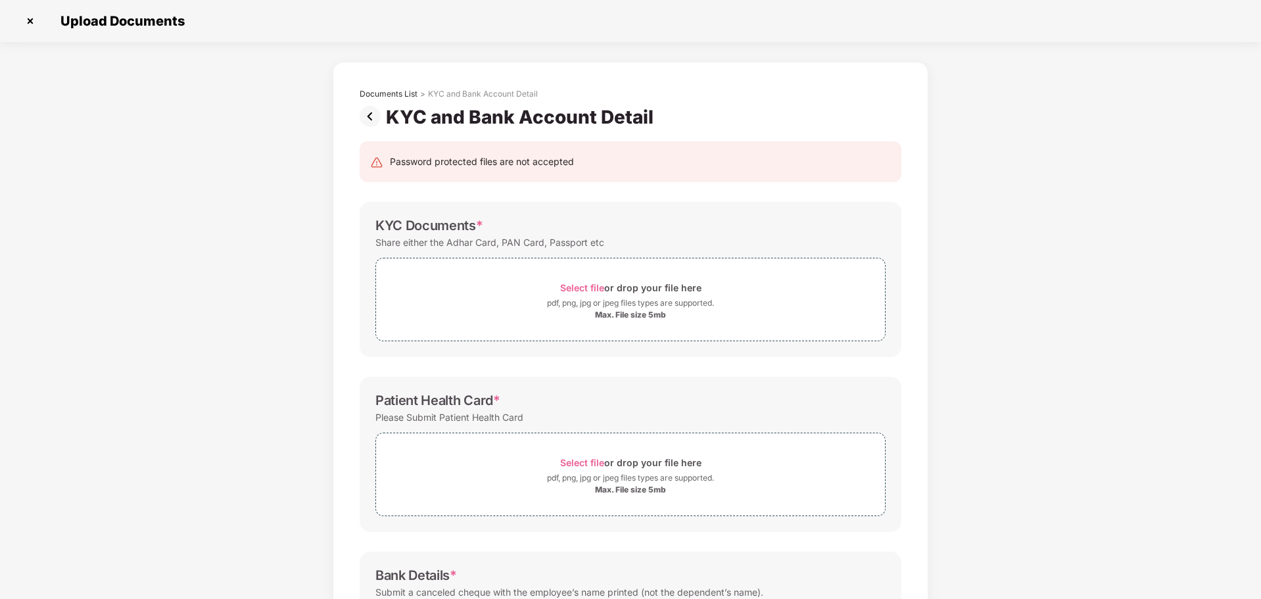
scroll to position [0, 0]
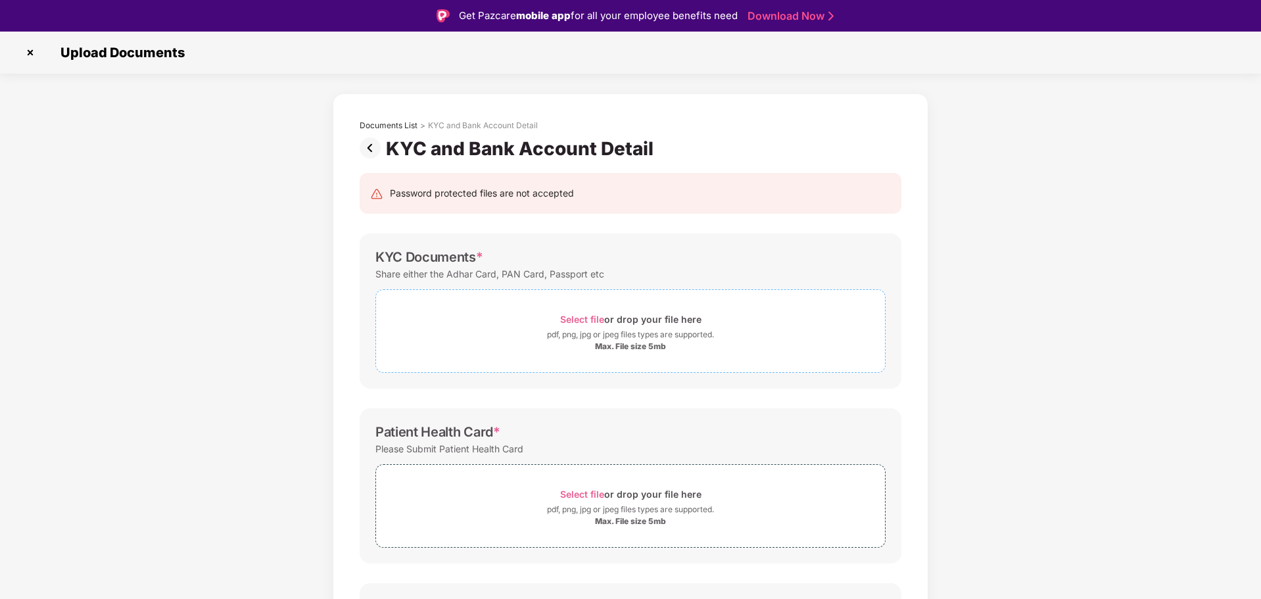
click at [594, 316] on span "Select file" at bounding box center [582, 319] width 44 height 11
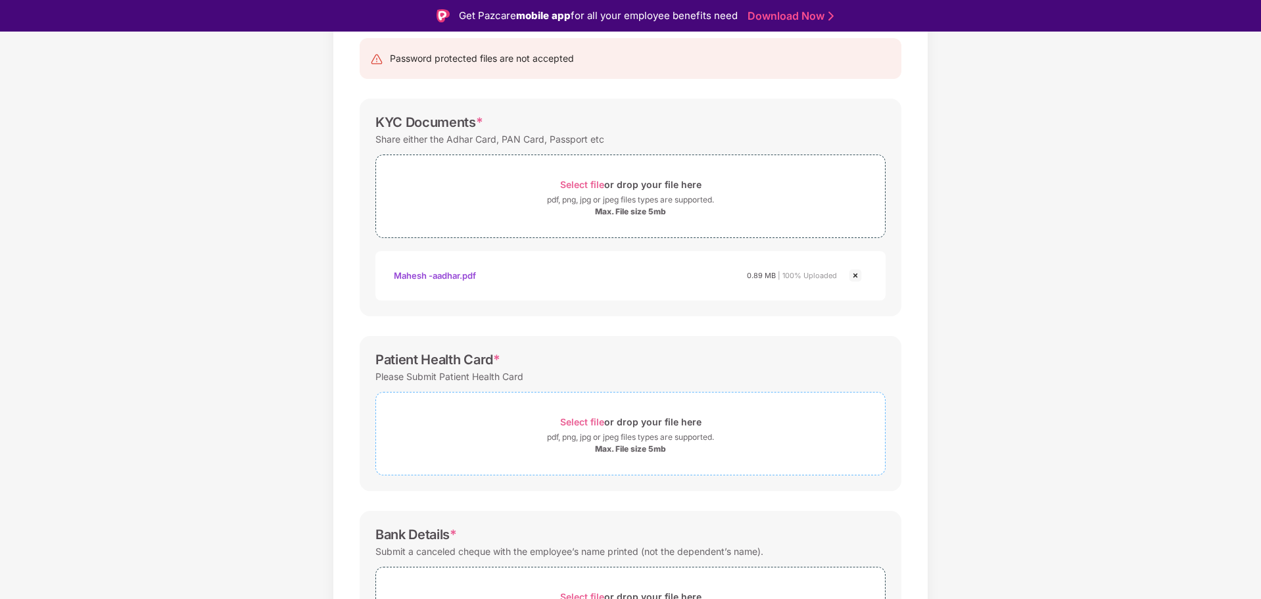
scroll to position [250, 0]
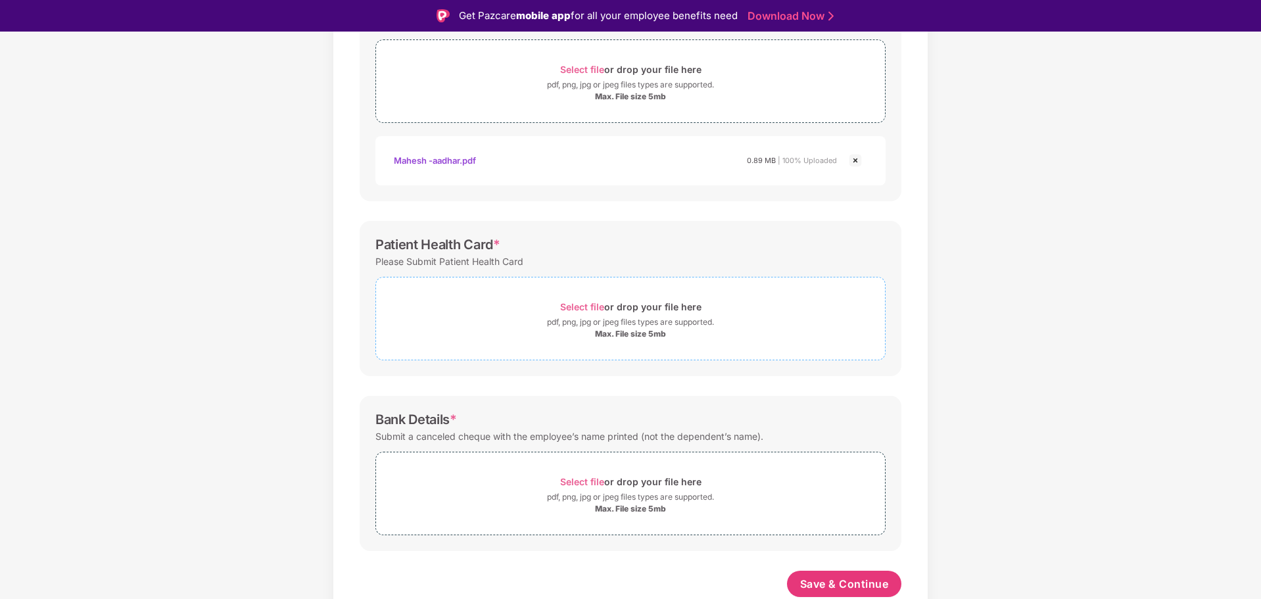
click at [585, 304] on span "Select file" at bounding box center [582, 306] width 44 height 11
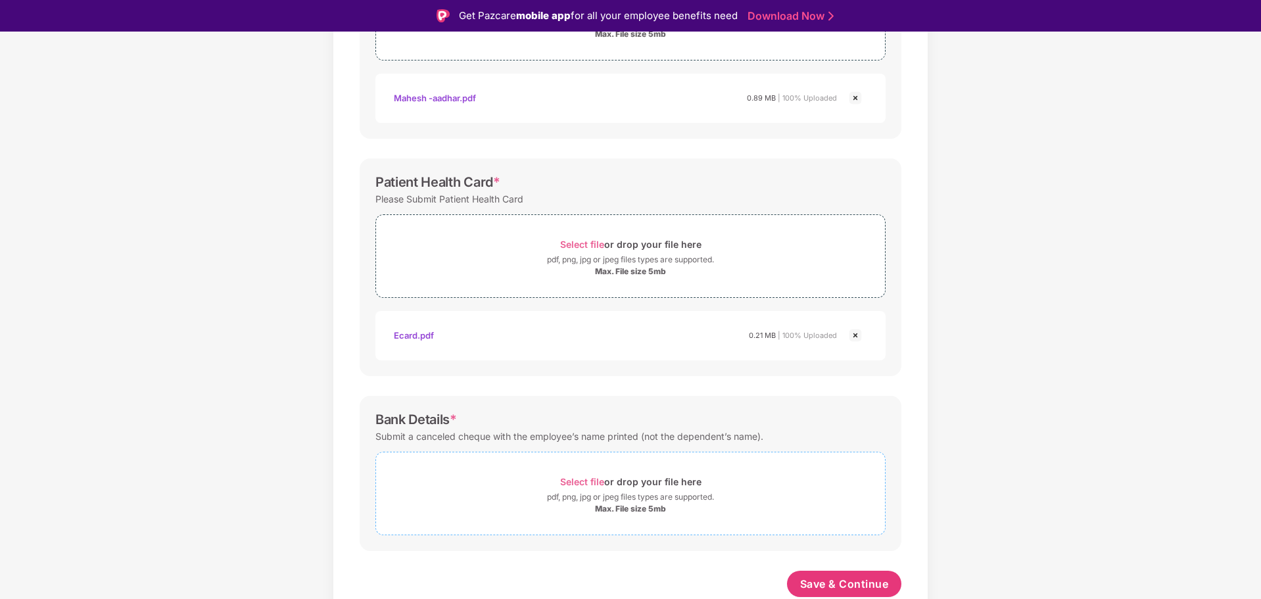
click at [588, 479] on span "Select file" at bounding box center [582, 481] width 44 height 11
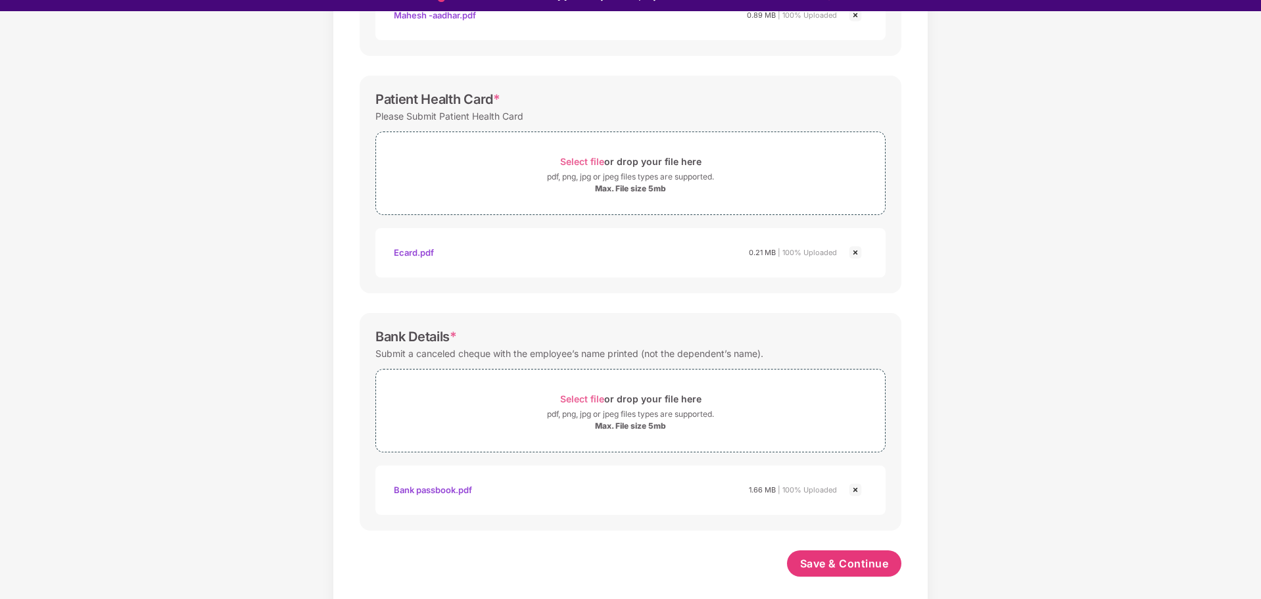
scroll to position [32, 0]
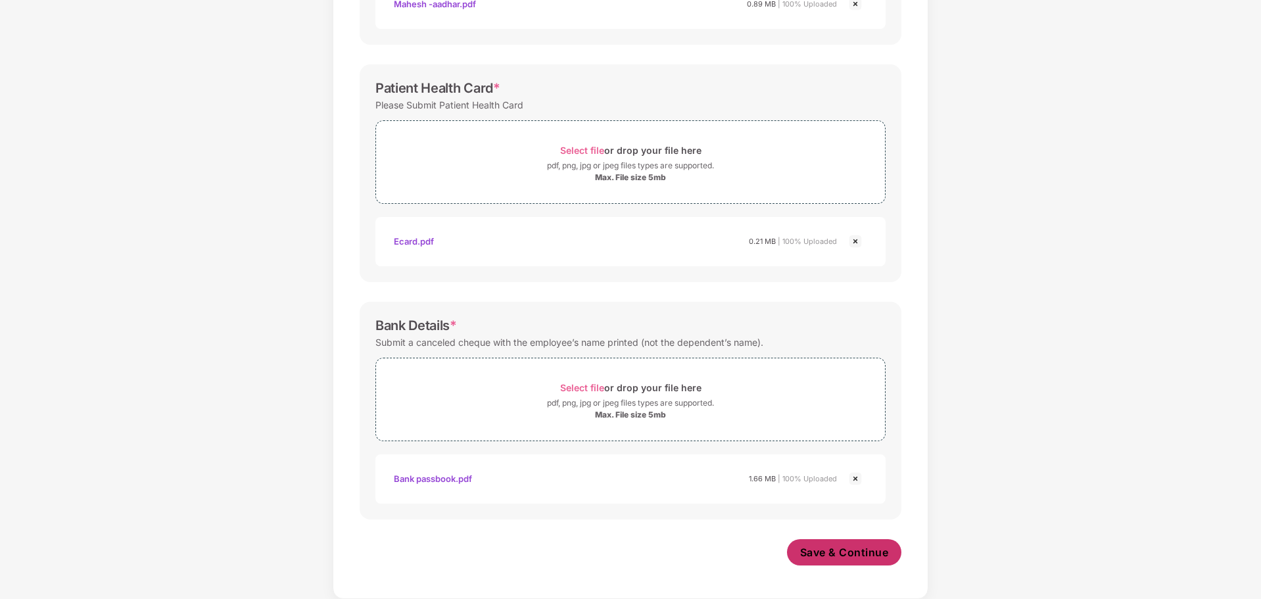
click at [821, 555] on span "Save & Continue" at bounding box center [844, 552] width 89 height 14
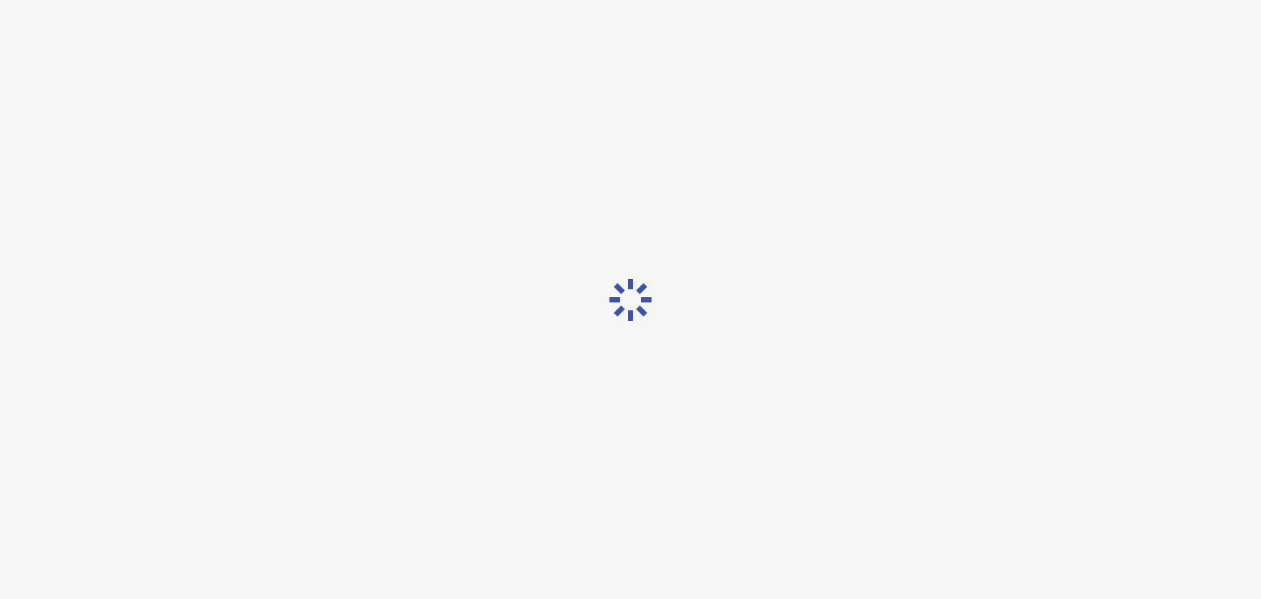
scroll to position [0, 0]
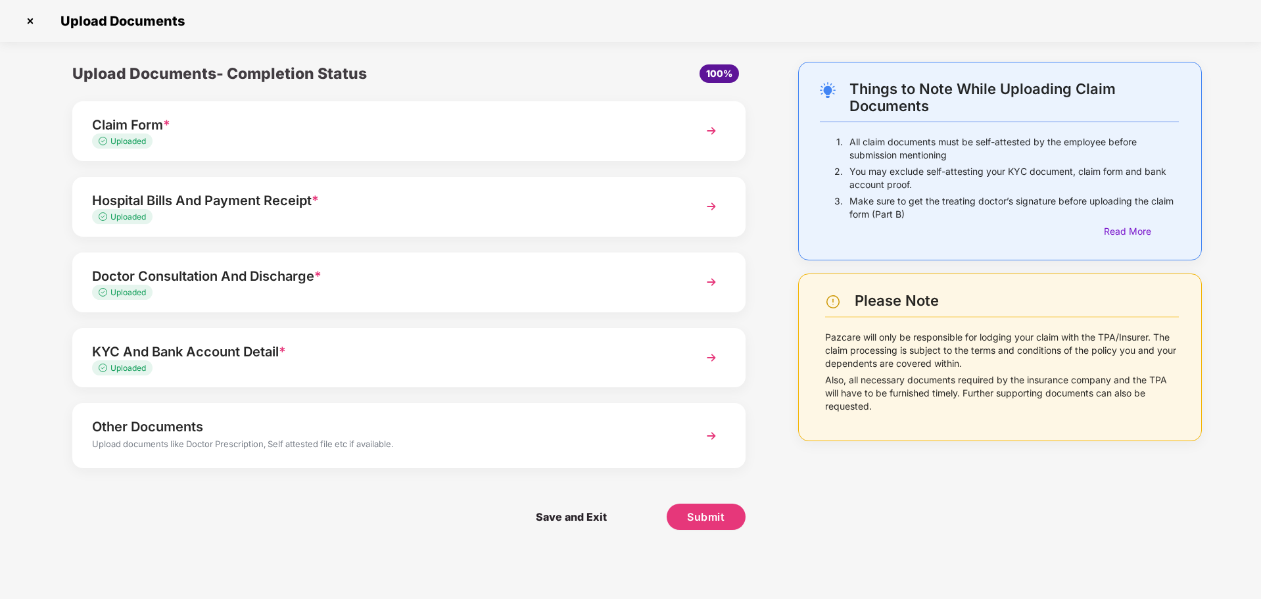
click at [629, 446] on div "Upload documents like Doctor Prescription, Self attested file etc if available." at bounding box center [382, 445] width 581 height 17
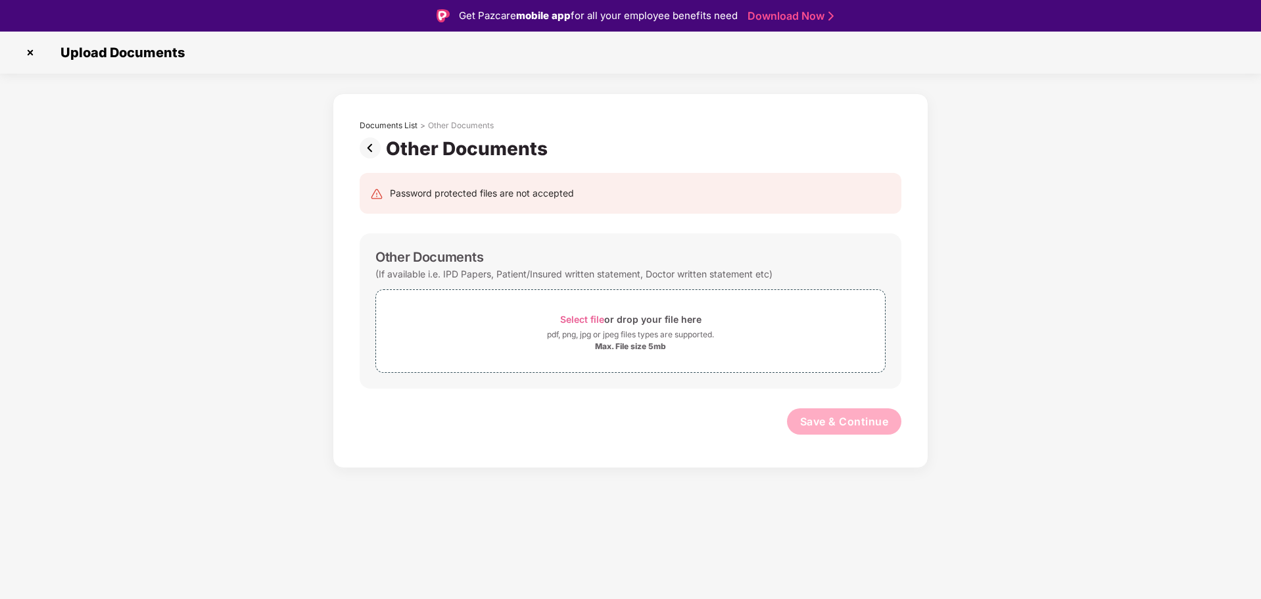
click at [31, 49] on img at bounding box center [30, 52] width 21 height 21
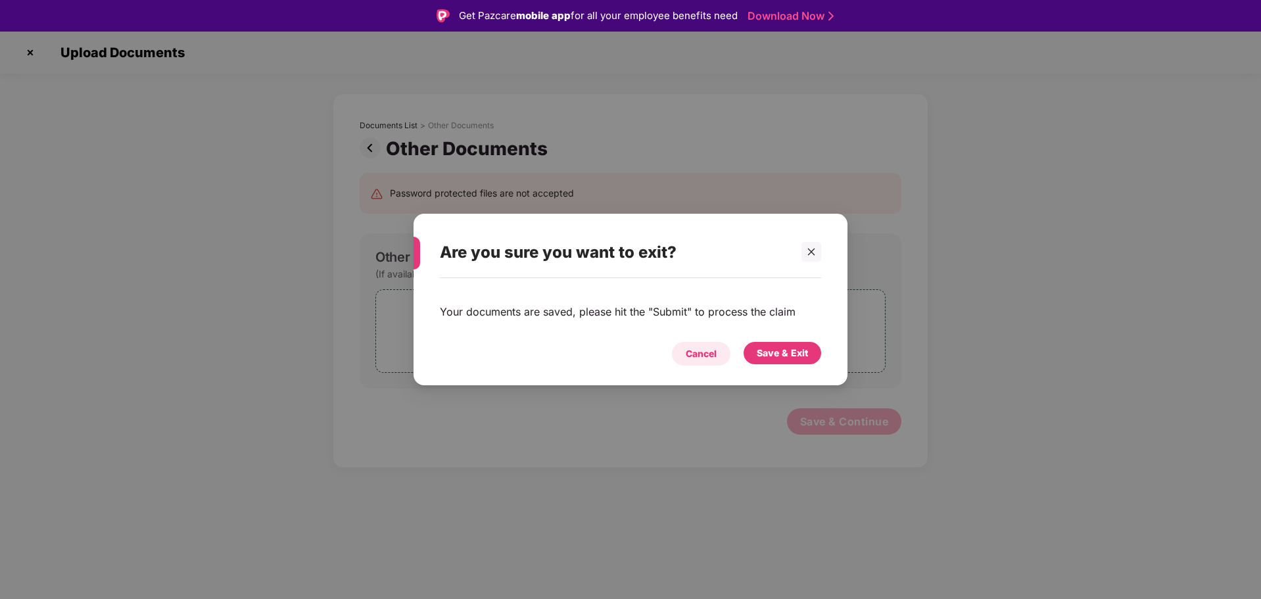
click at [712, 349] on div "Cancel" at bounding box center [701, 354] width 31 height 14
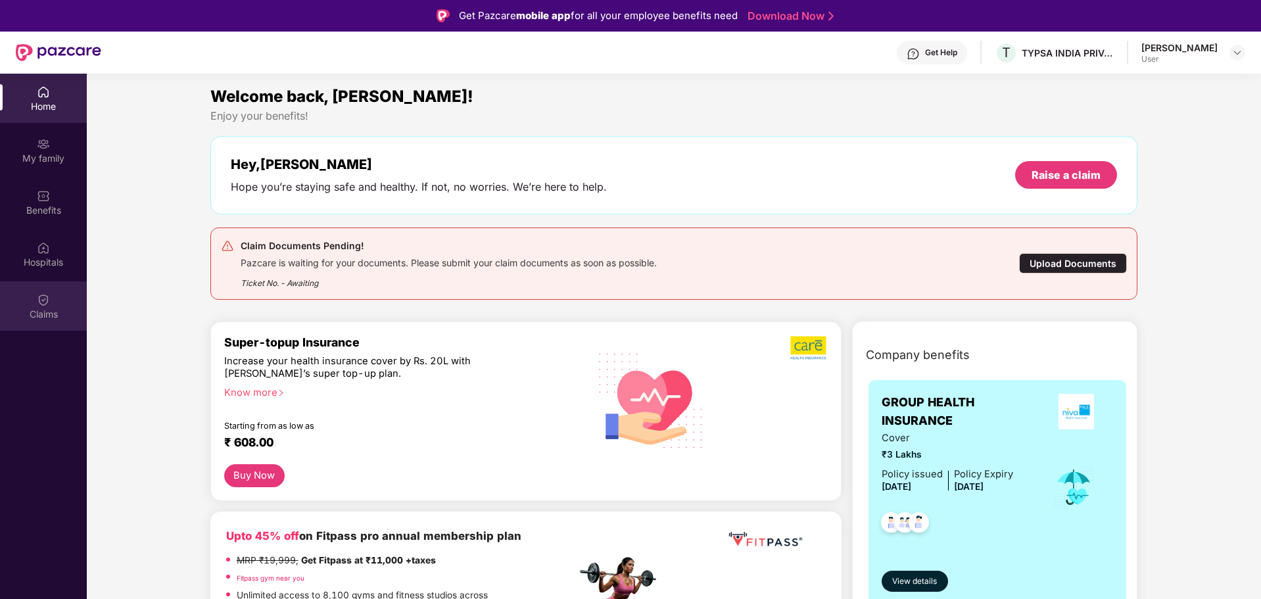
click at [51, 301] on div "Claims" at bounding box center [43, 305] width 87 height 49
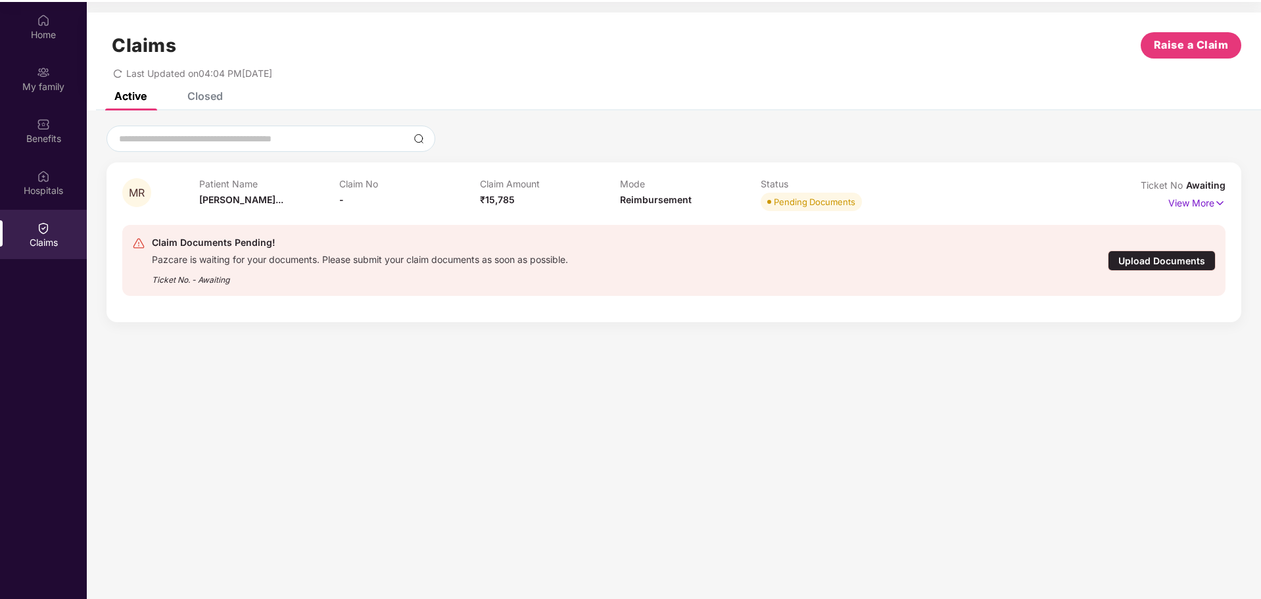
scroll to position [74, 0]
click at [1023, 197] on div "Patient Name [PERSON_NAME]... Claim No - Claim Amount ₹15,785 Mode Reimbursemen…" at bounding box center [620, 194] width 843 height 36
click at [1156, 259] on div "Upload Documents" at bounding box center [1162, 259] width 108 height 20
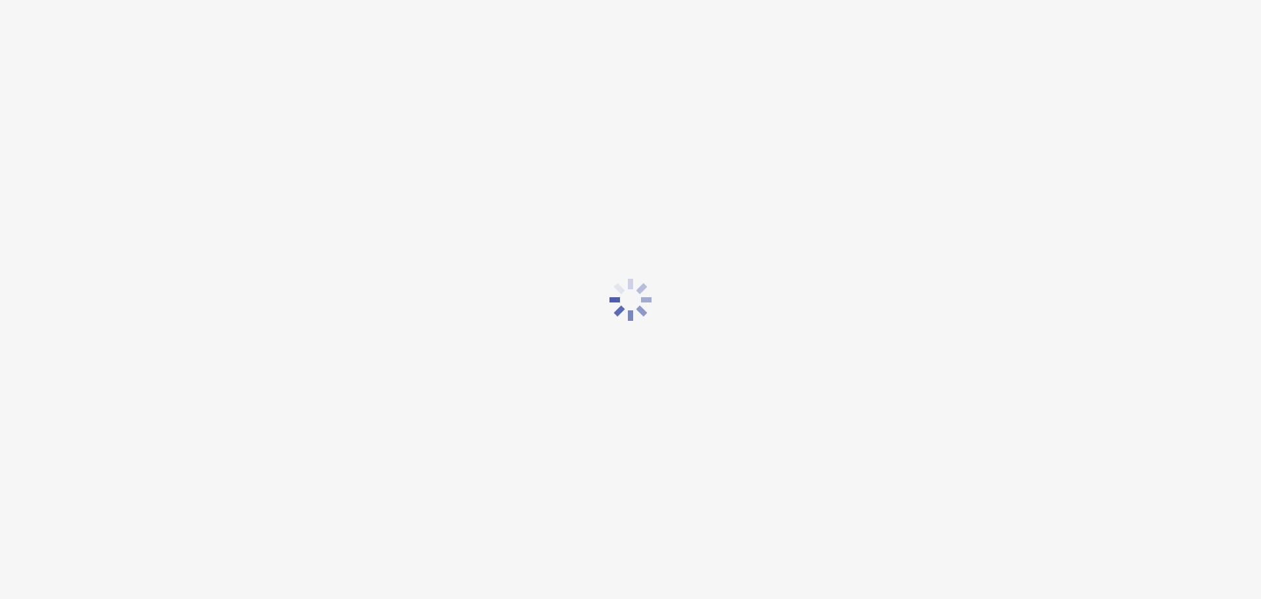
scroll to position [32, 0]
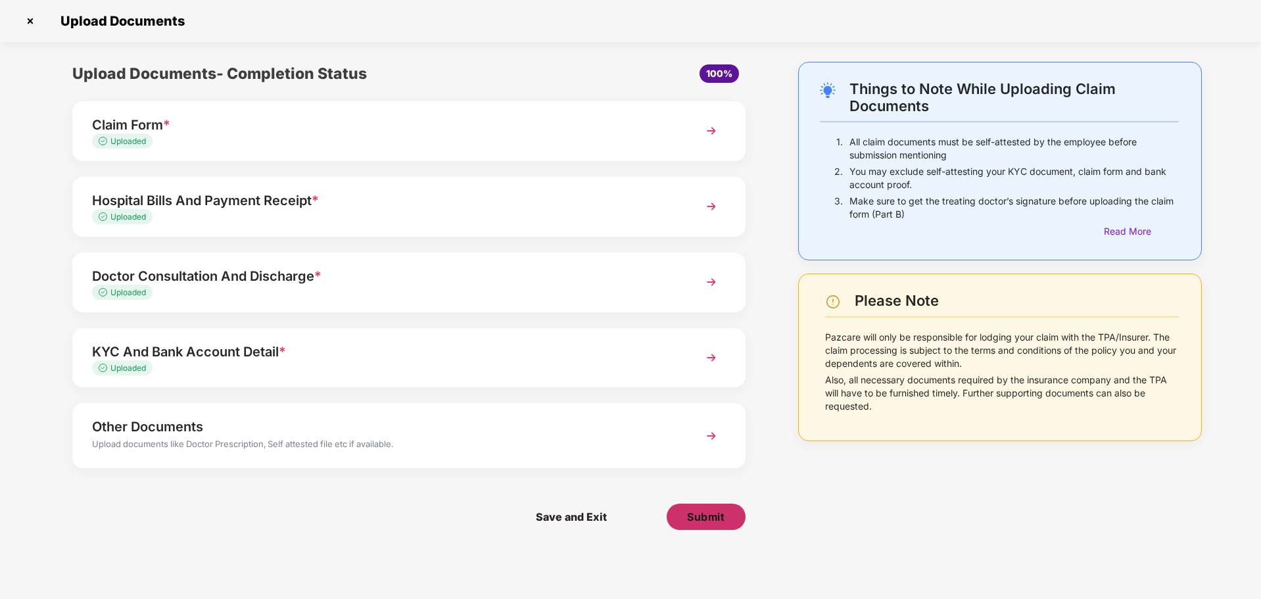
click at [712, 515] on span "Submit" at bounding box center [705, 517] width 37 height 14
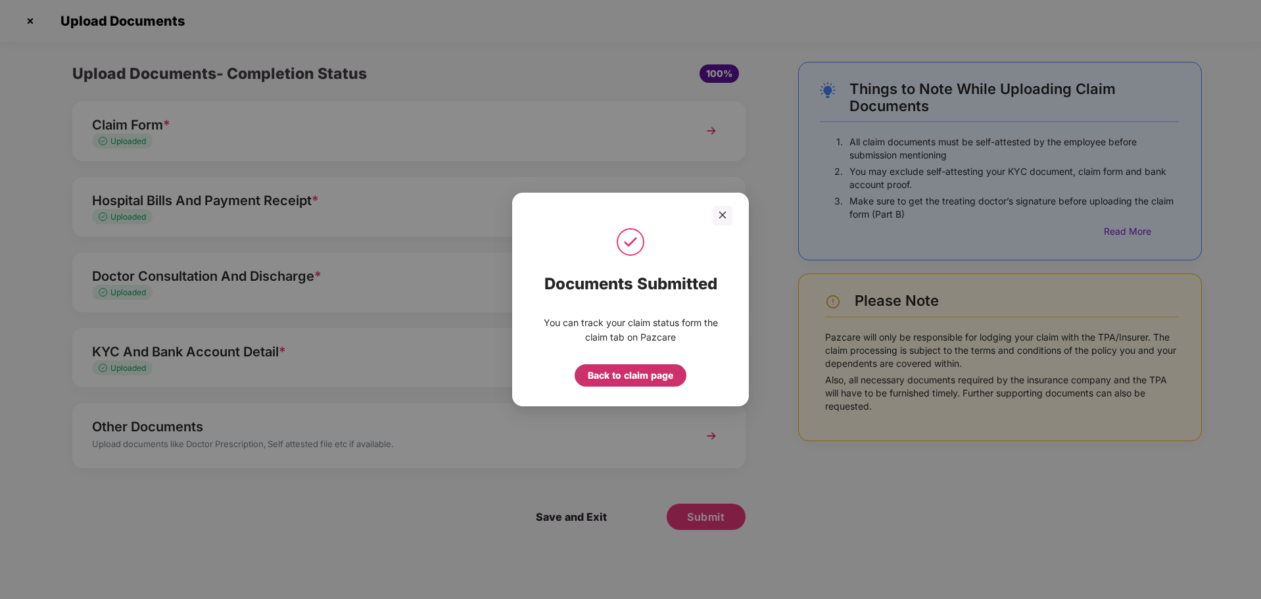
click at [640, 377] on div "Back to claim page" at bounding box center [630, 375] width 85 height 14
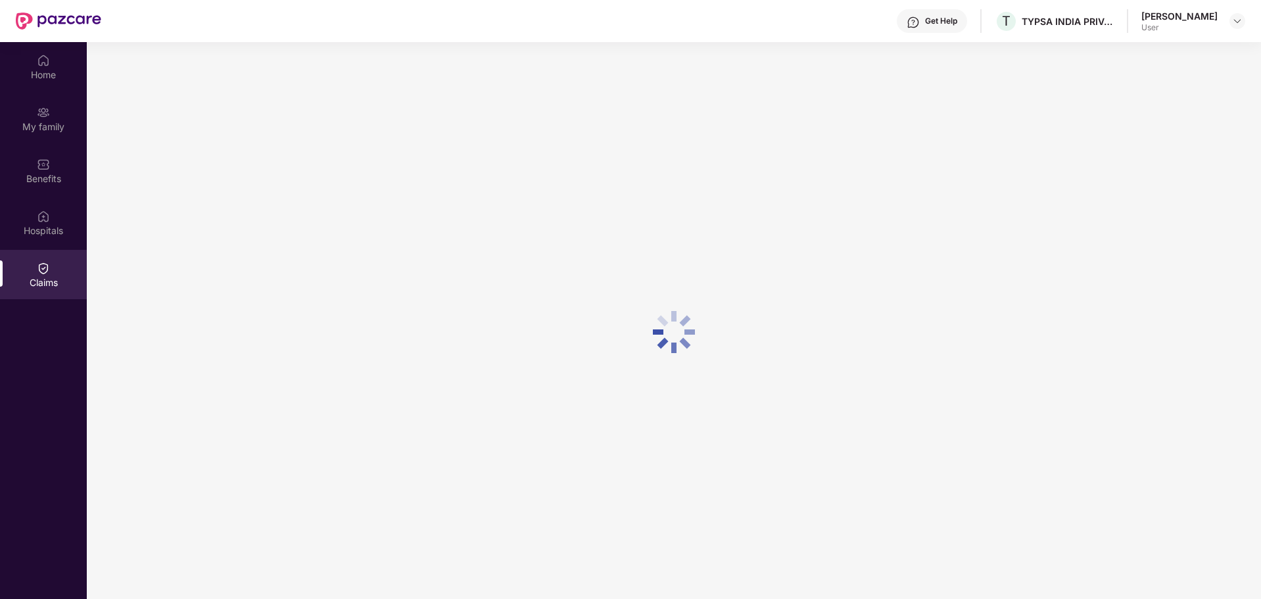
scroll to position [74, 0]
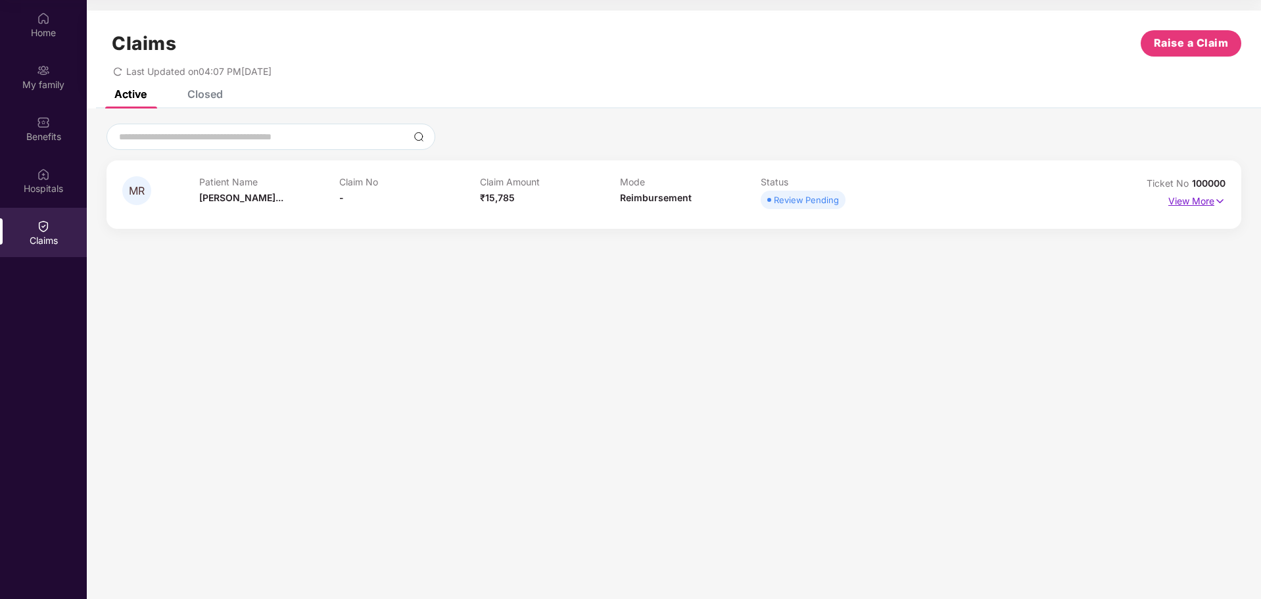
click at [1205, 201] on p "View More" at bounding box center [1197, 200] width 57 height 18
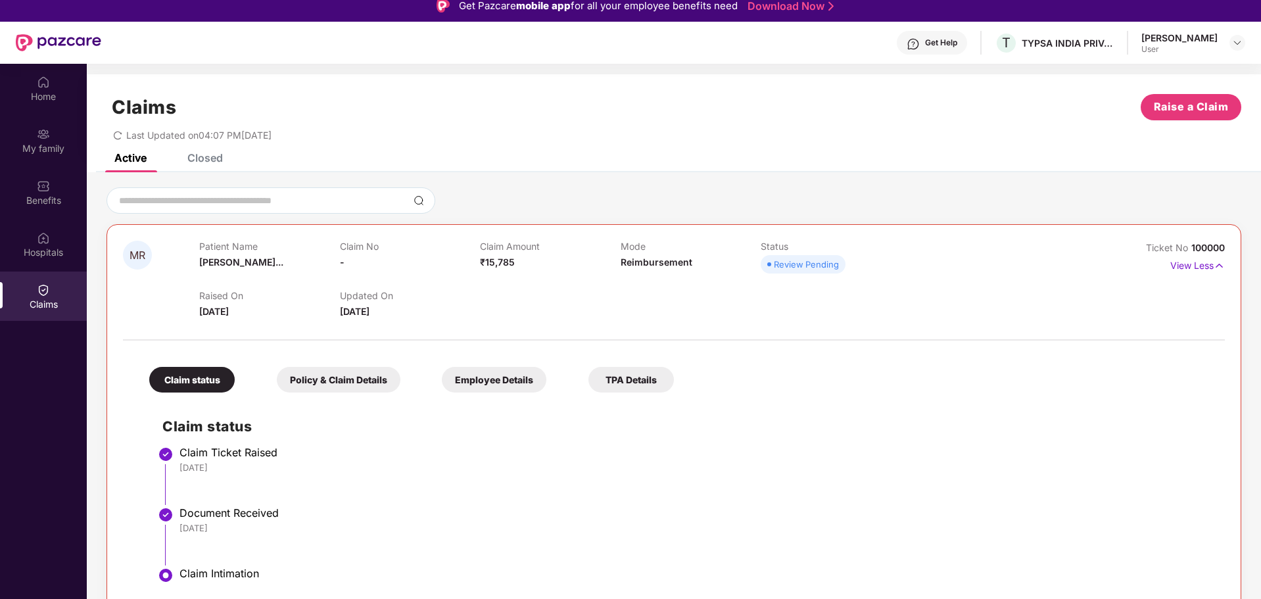
scroll to position [0, 0]
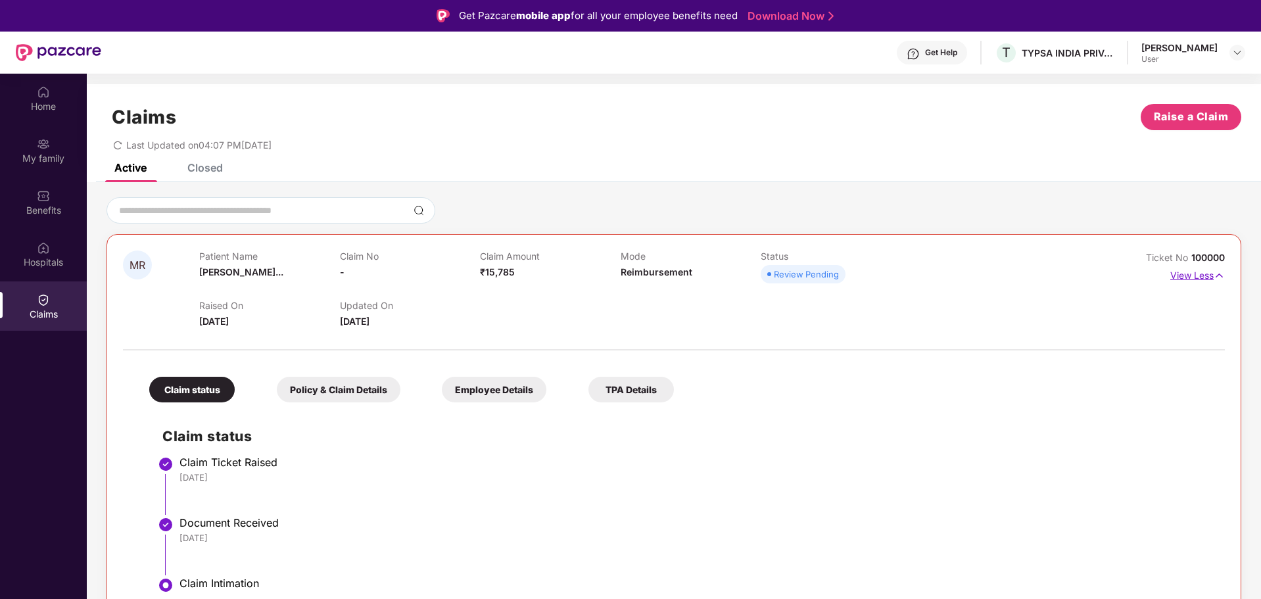
click at [1199, 276] on p "View Less" at bounding box center [1198, 274] width 55 height 18
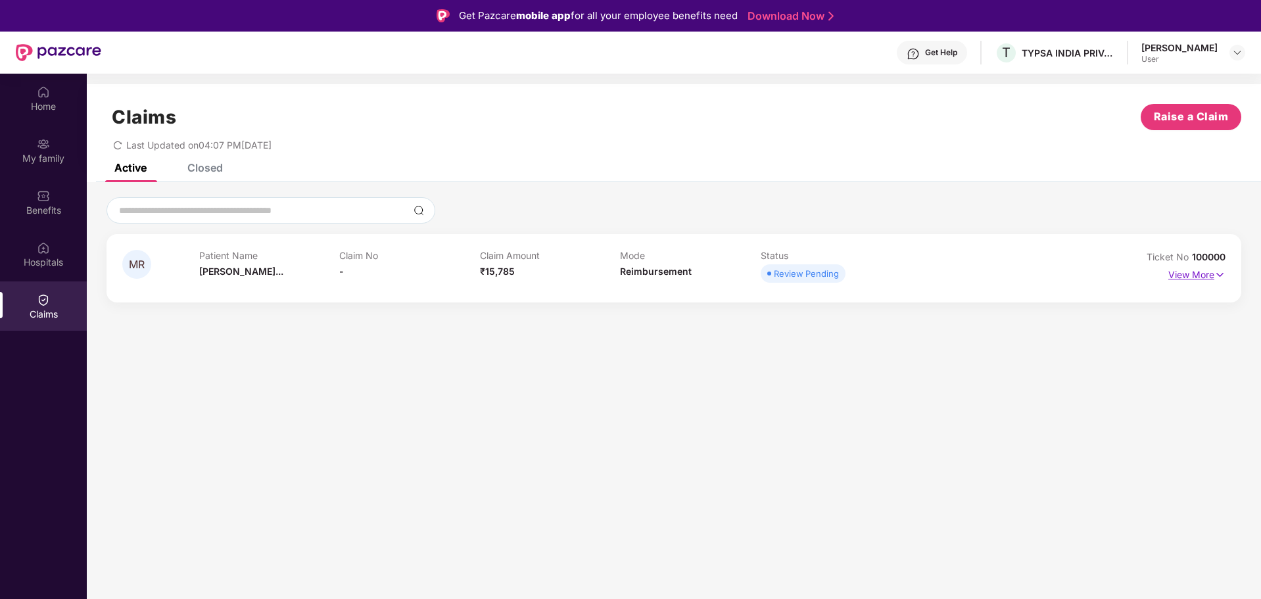
click at [1199, 276] on p "View More" at bounding box center [1197, 273] width 57 height 18
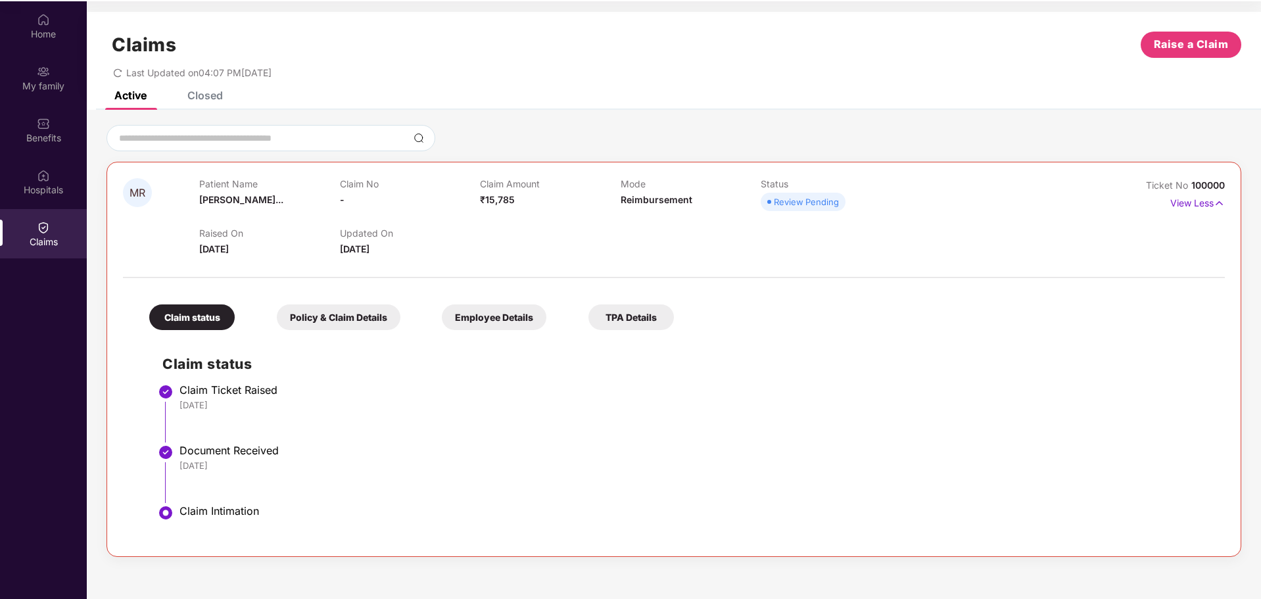
scroll to position [74, 0]
drag, startPoint x: 347, startPoint y: 317, endPoint x: 416, endPoint y: 324, distance: 69.4
click at [347, 317] on div "Policy & Claim Details" at bounding box center [339, 316] width 124 height 26
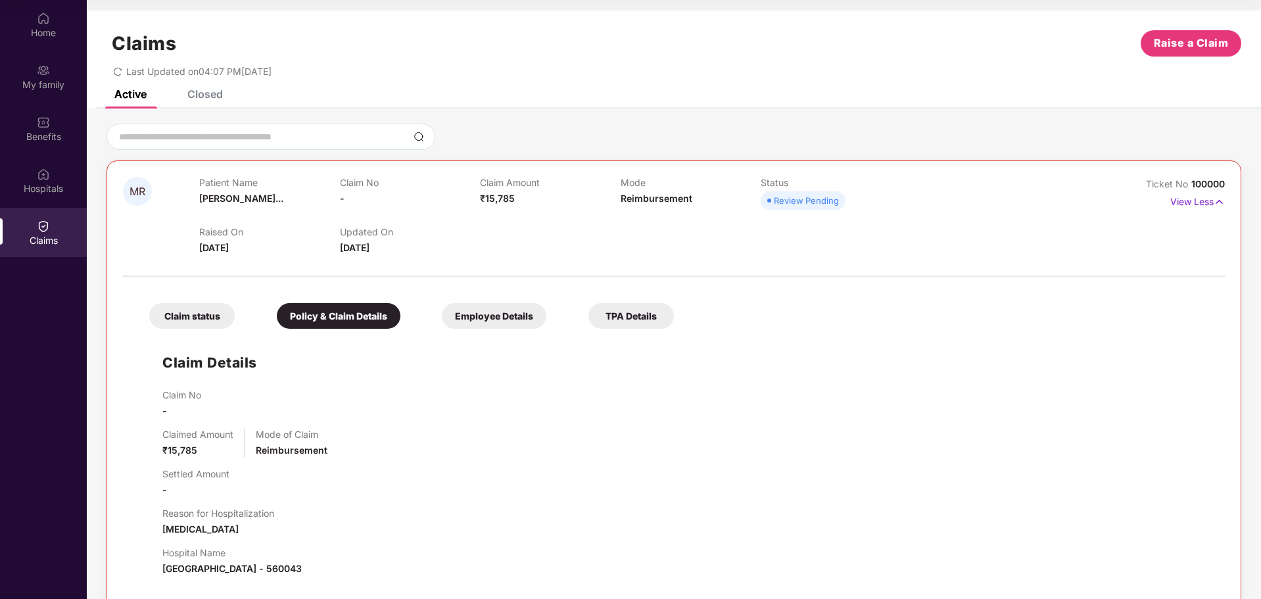
click at [506, 316] on div "Employee Details" at bounding box center [494, 316] width 105 height 26
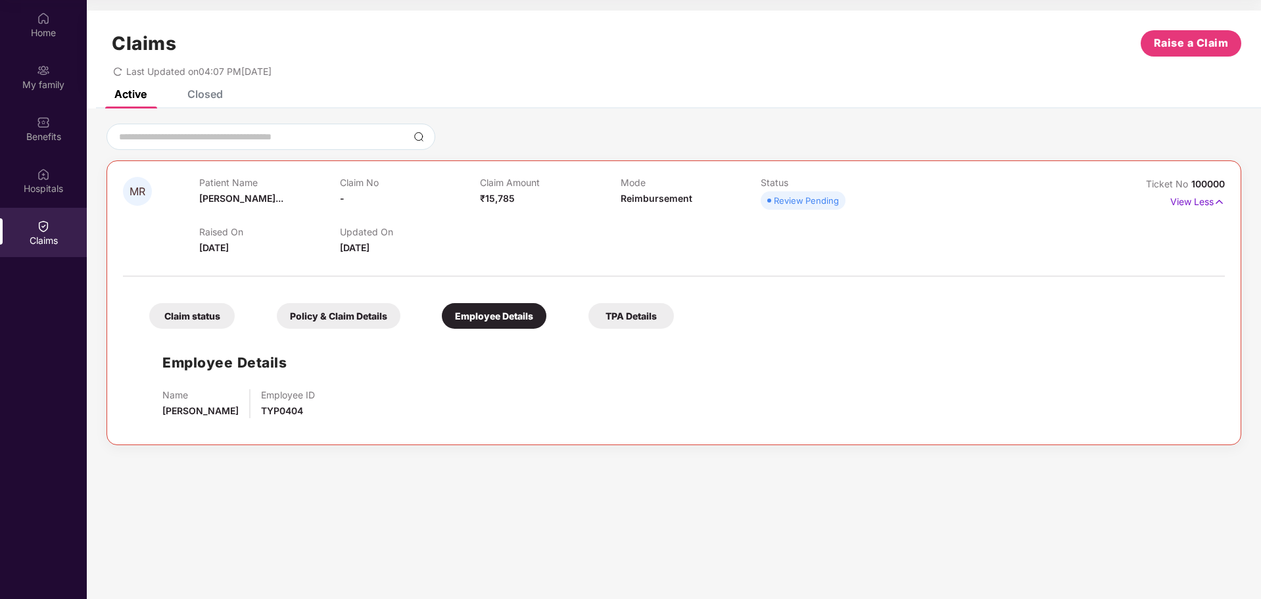
click at [606, 316] on div "TPA Details" at bounding box center [631, 316] width 85 height 26
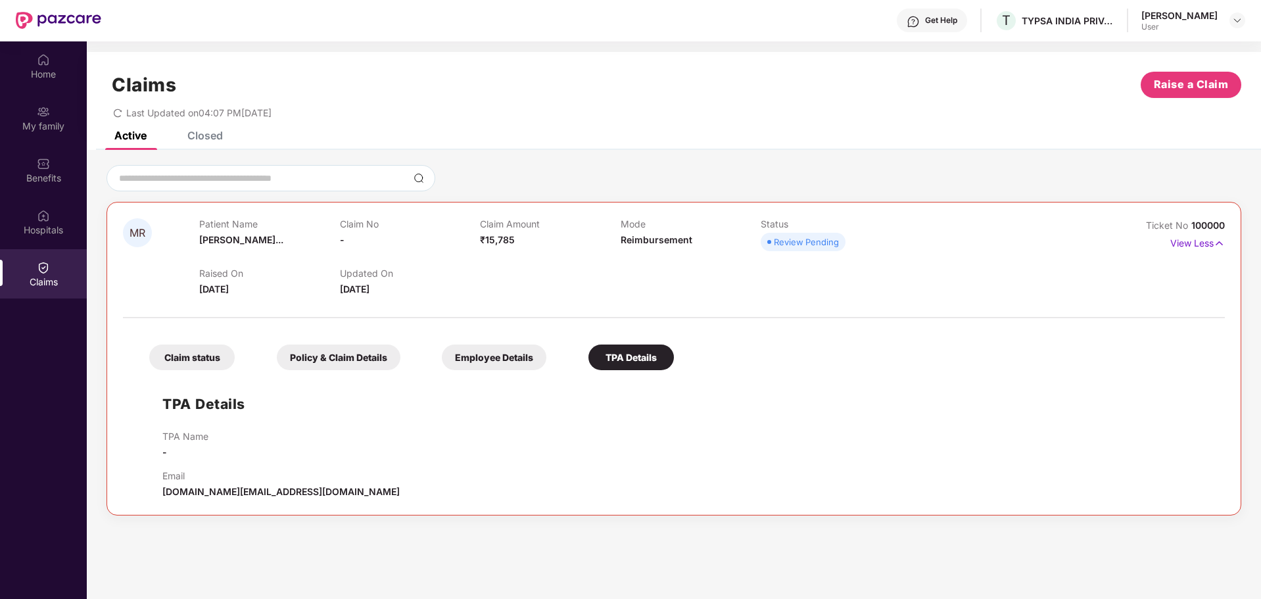
scroll to position [0, 0]
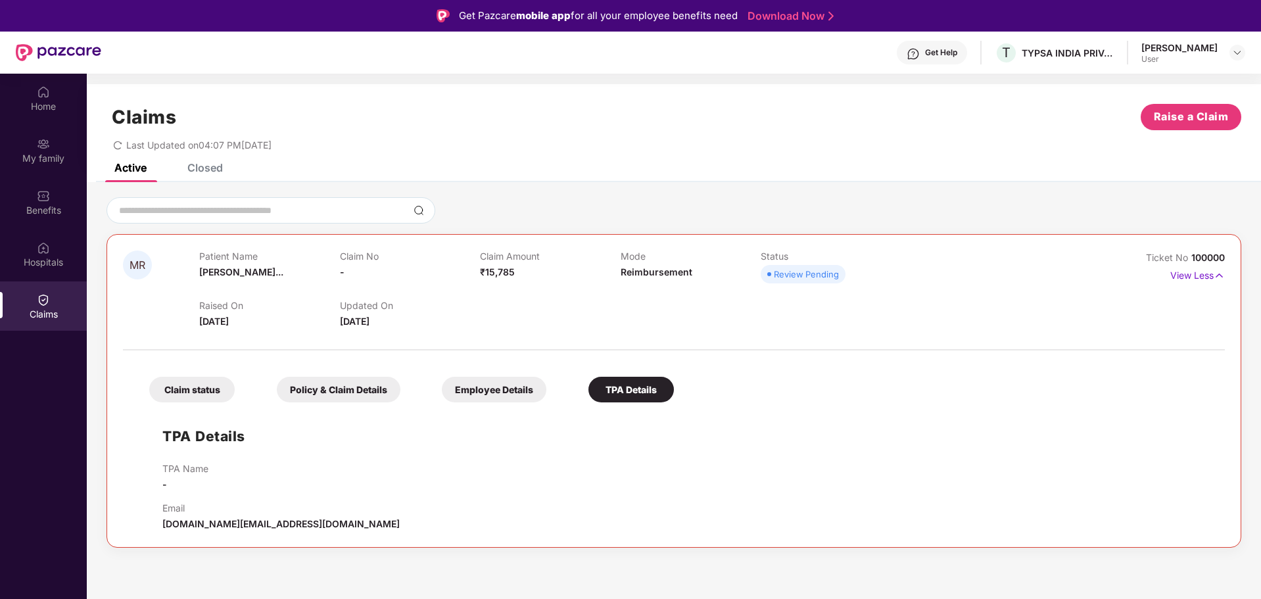
click at [1218, 54] on div "[PERSON_NAME] User" at bounding box center [1194, 52] width 104 height 23
click at [1240, 54] on img at bounding box center [1237, 52] width 11 height 11
click at [963, 133] on div "Last Updated on 04:07 PM[DATE]" at bounding box center [674, 140] width 1135 height 20
click at [1076, 49] on div "TYPSA INDIA PRIVATE LIMITED" at bounding box center [1068, 53] width 92 height 12
